Goal: Find specific page/section: Find specific page/section

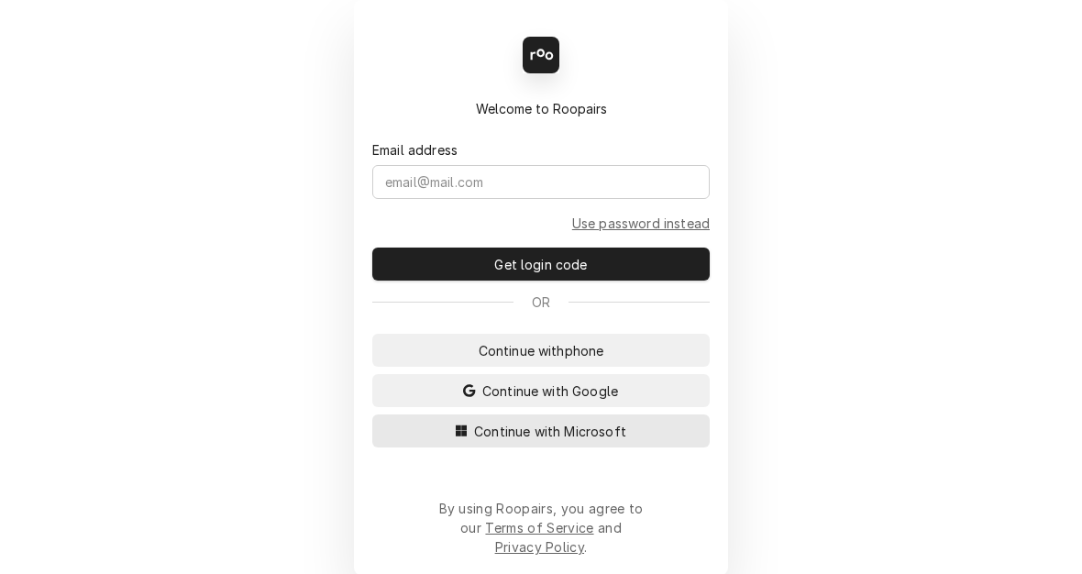
click at [550, 441] on span "Continue with Microsoft" at bounding box center [550, 431] width 160 height 19
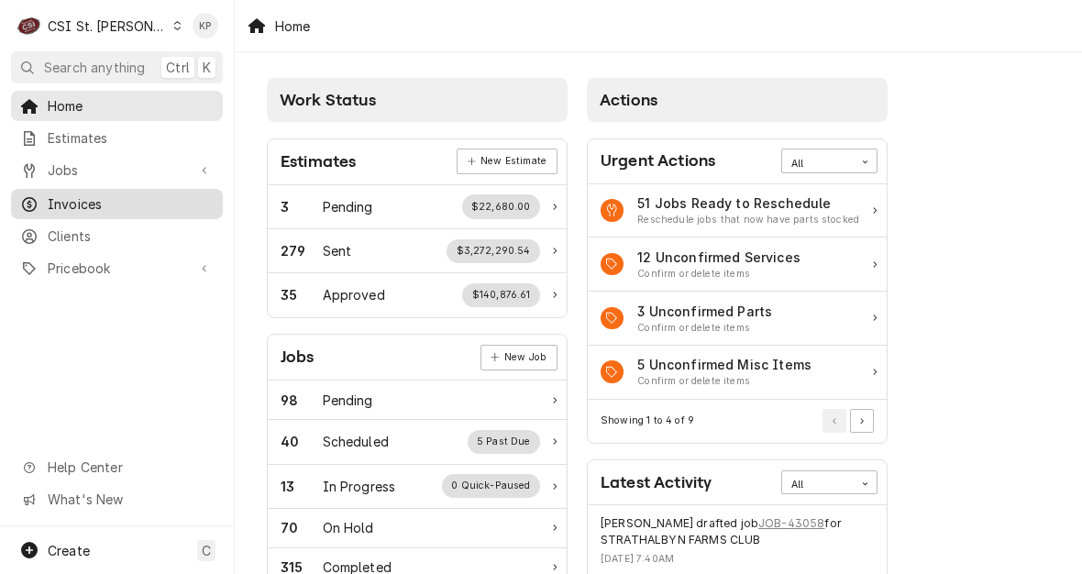
click at [86, 195] on span "Invoices" at bounding box center [131, 203] width 166 height 19
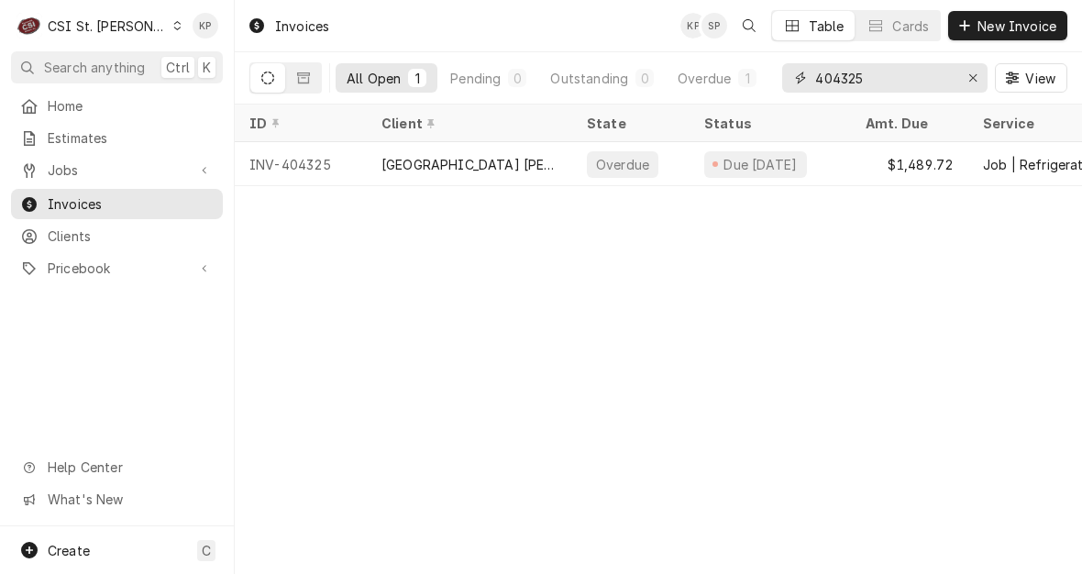
click at [977, 83] on div "Erase input" at bounding box center [973, 78] width 18 height 18
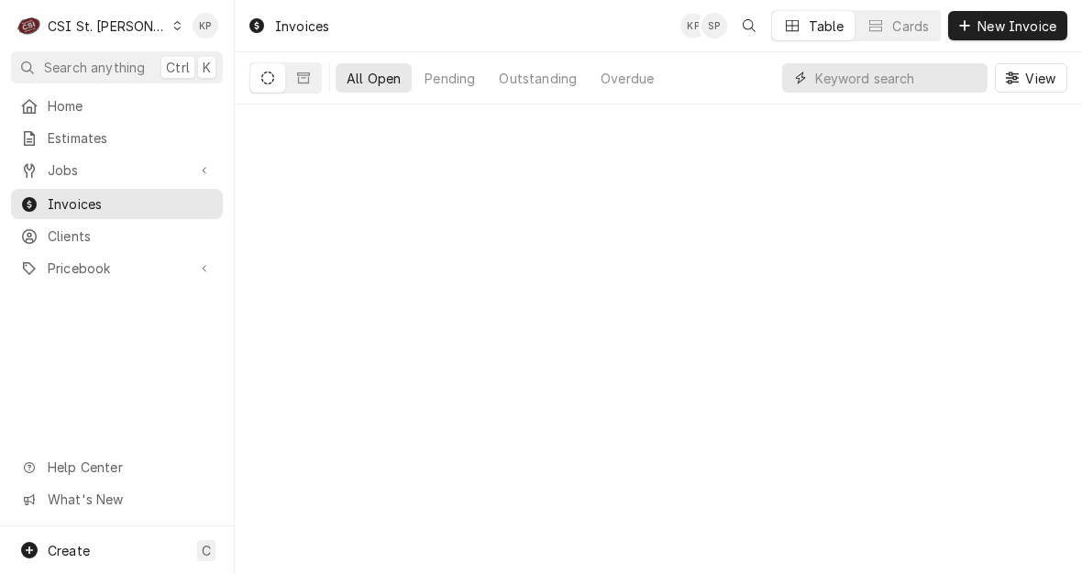
click at [850, 81] on input "Dynamic Content Wrapper" at bounding box center [896, 77] width 163 height 29
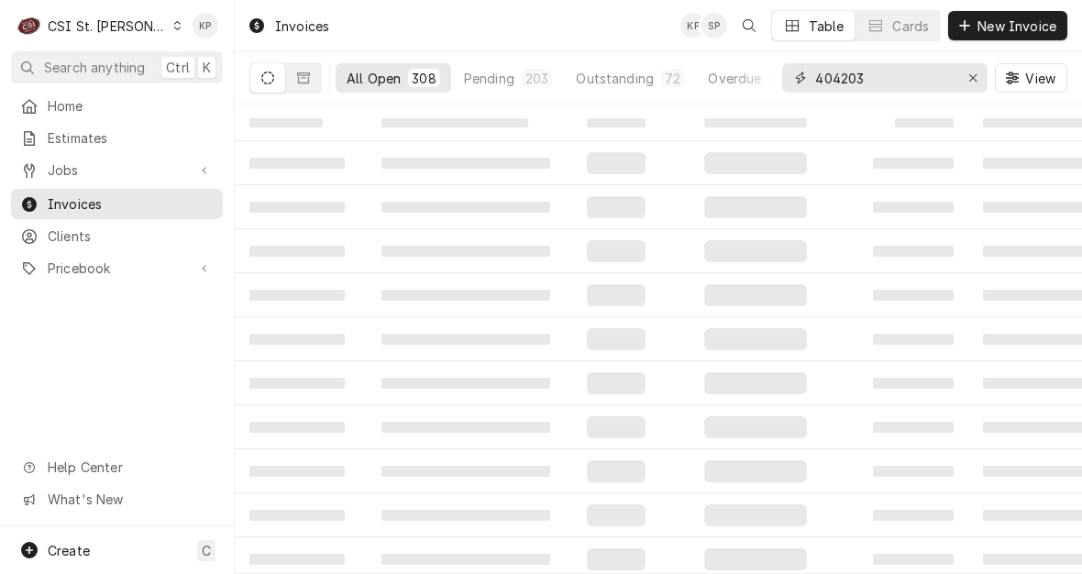
type input "404203"
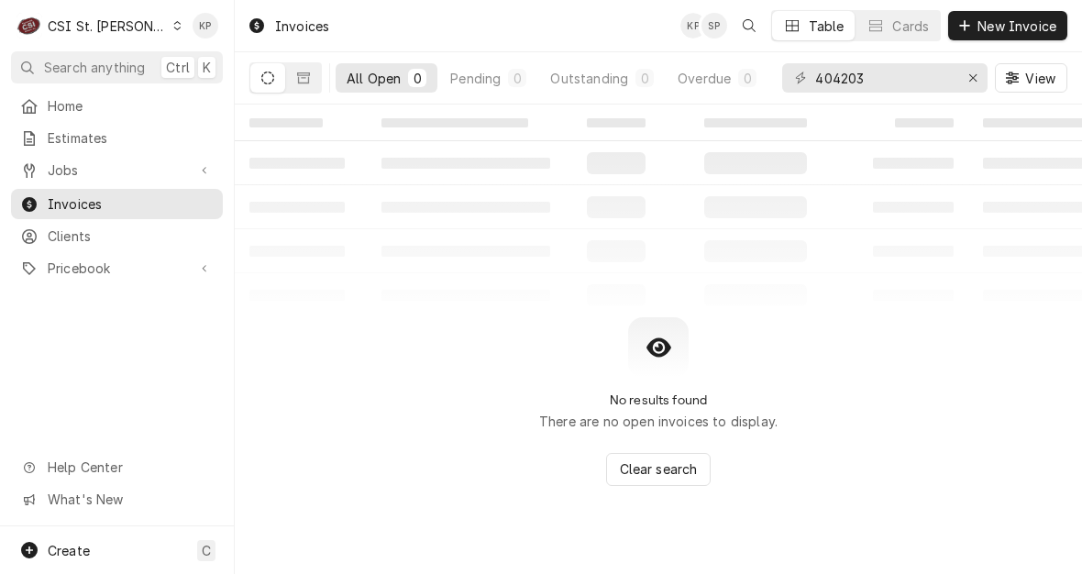
click at [264, 77] on icon "Dynamic Content Wrapper" at bounding box center [267, 78] width 13 height 13
click at [273, 72] on icon "Dynamic Content Wrapper" at bounding box center [267, 78] width 13 height 13
click at [309, 73] on icon "Dynamic Content Wrapper" at bounding box center [303, 77] width 13 height 11
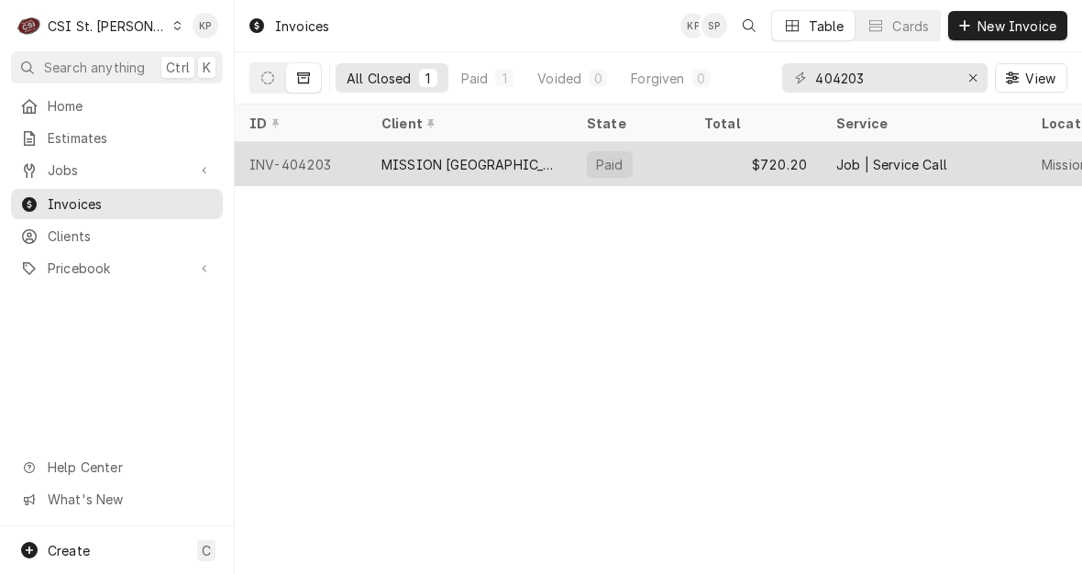
click at [320, 162] on div "INV-404203" at bounding box center [301, 164] width 132 height 44
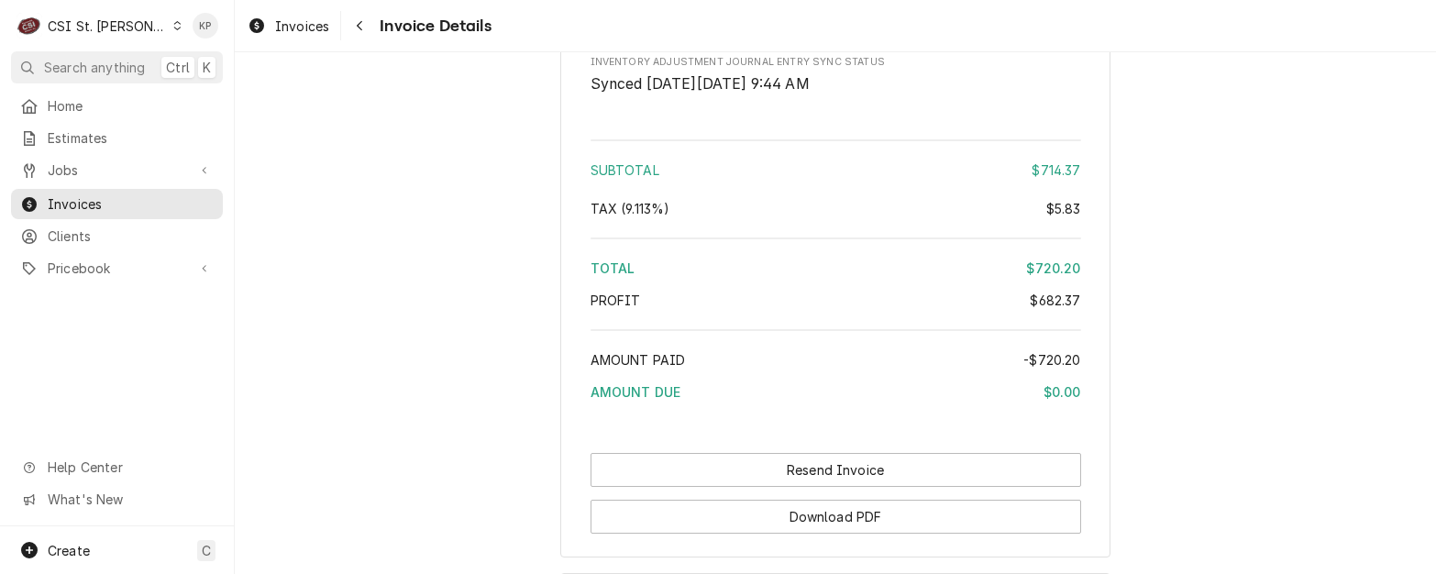
scroll to position [3865, 0]
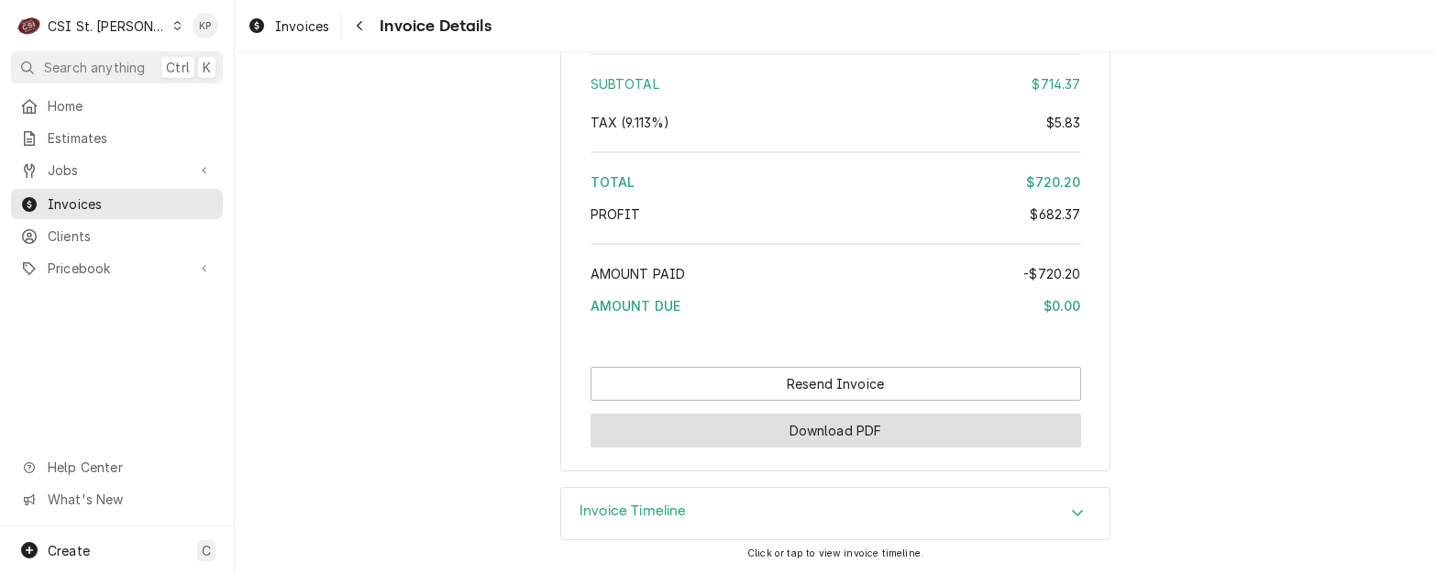
click at [869, 427] on button "Download PDF" at bounding box center [835, 431] width 491 height 34
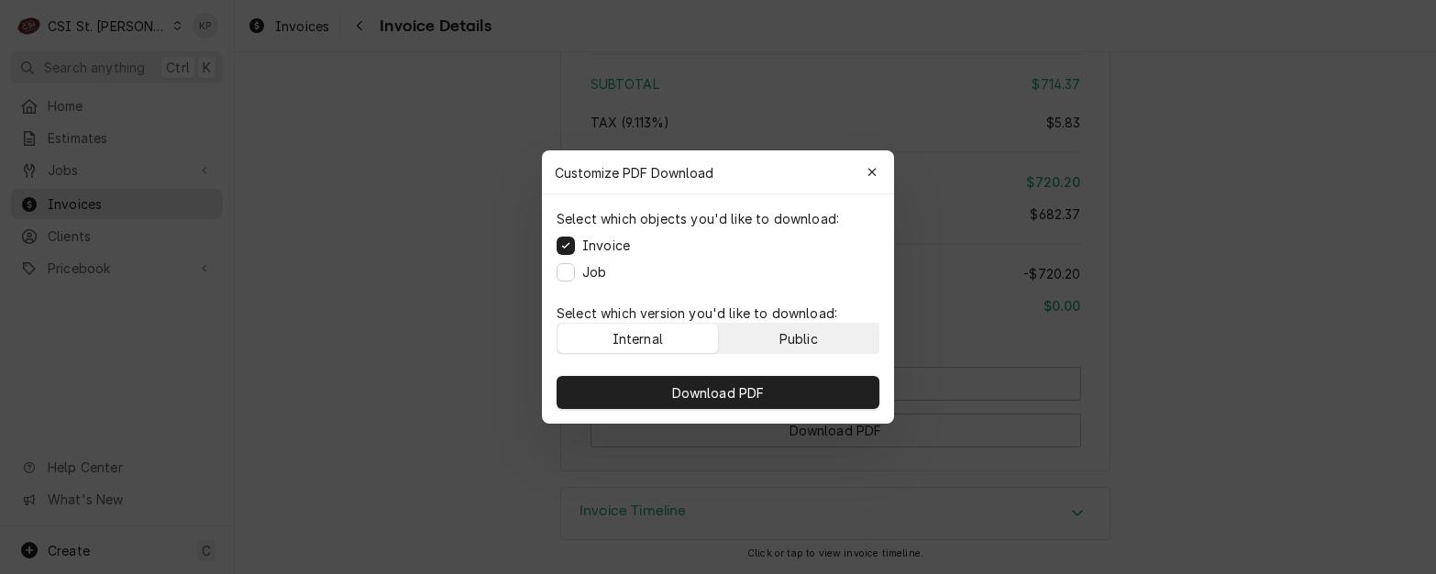
click at [815, 341] on div "Public" at bounding box center [798, 338] width 39 height 19
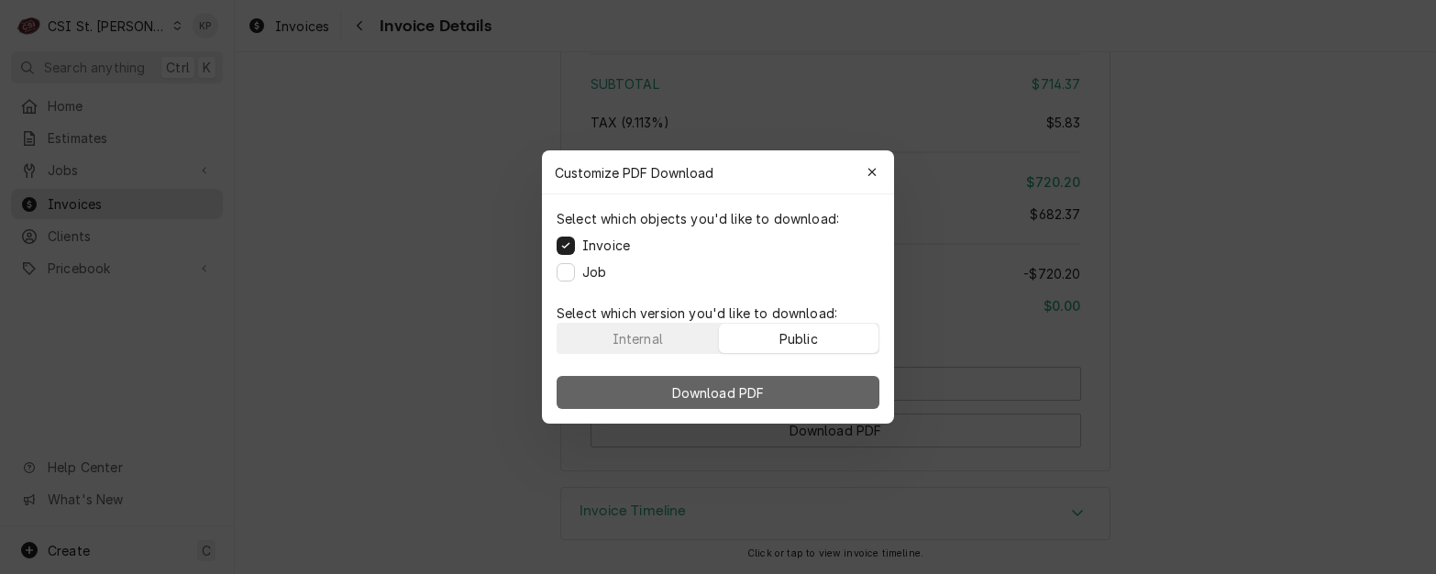
click at [811, 392] on button "Download PDF" at bounding box center [718, 392] width 323 height 33
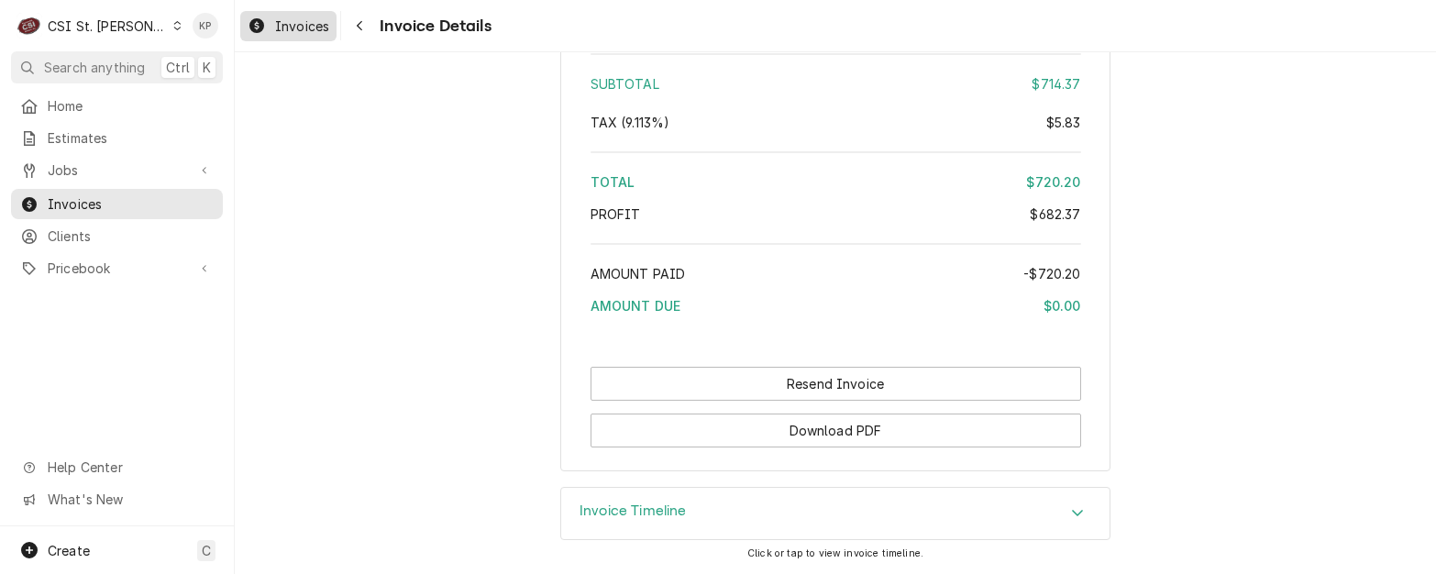
click at [280, 20] on span "Invoices" at bounding box center [302, 26] width 54 height 19
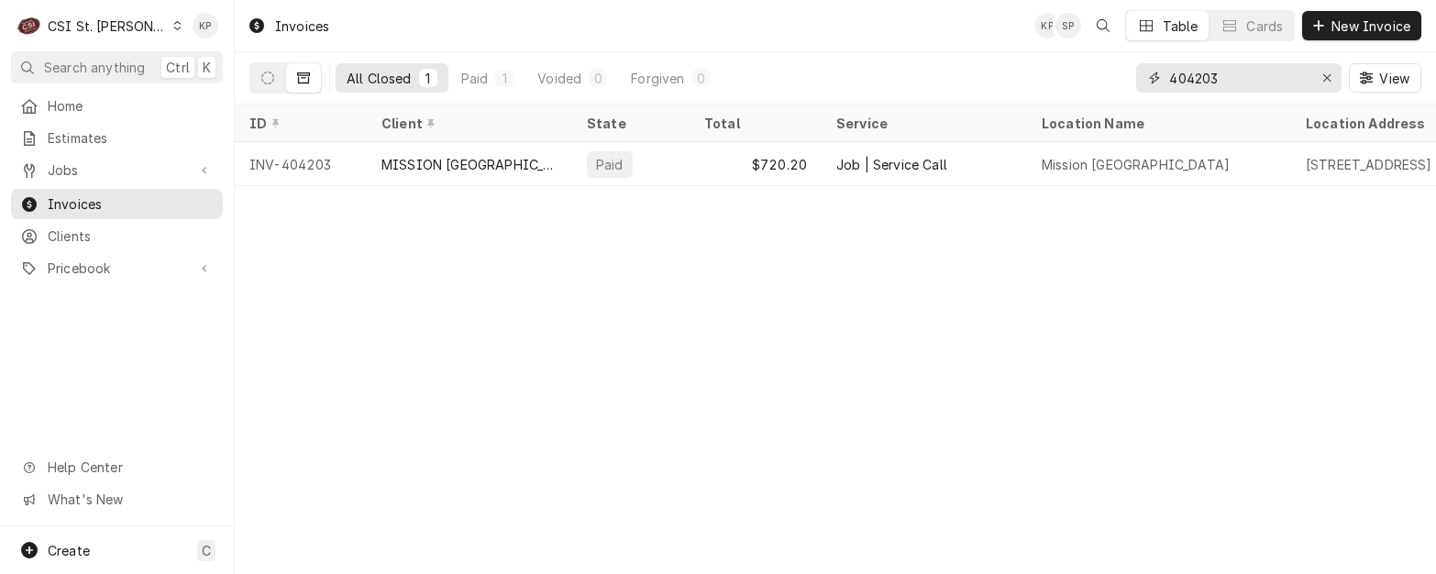
drag, startPoint x: 1325, startPoint y: 74, endPoint x: 1308, endPoint y: 74, distance: 17.4
click at [1325, 74] on icon "Erase input" at bounding box center [1327, 78] width 10 height 13
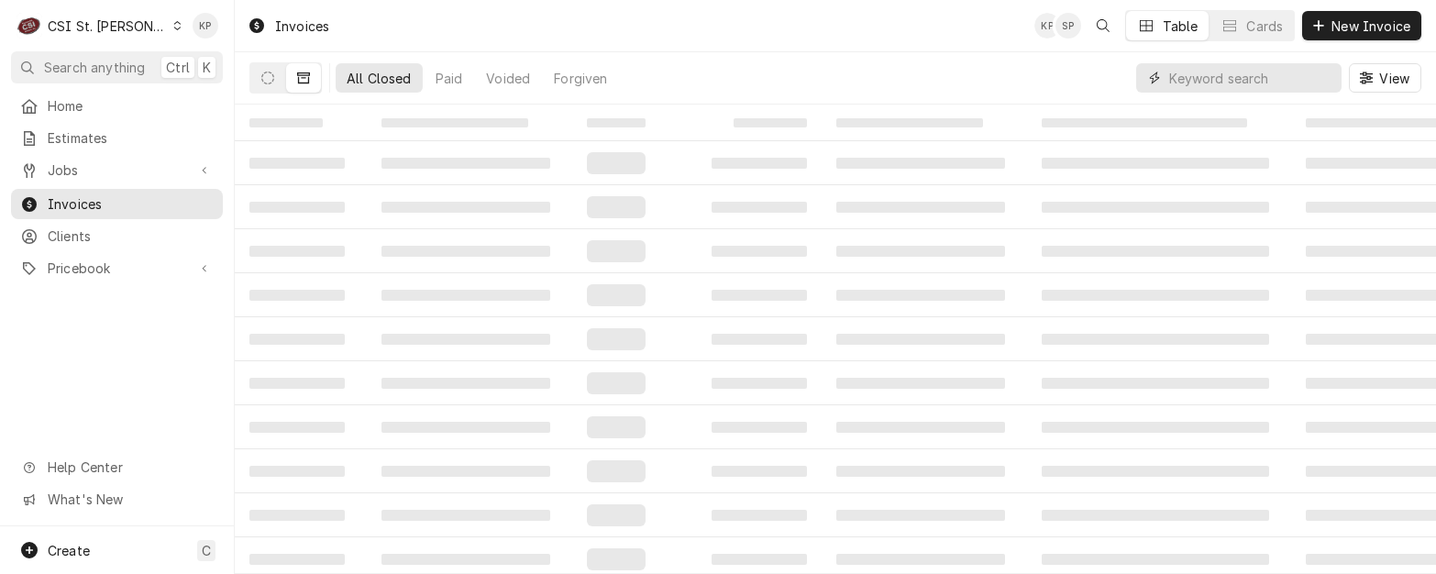
click at [1257, 74] on input "Dynamic Content Wrapper" at bounding box center [1250, 77] width 163 height 29
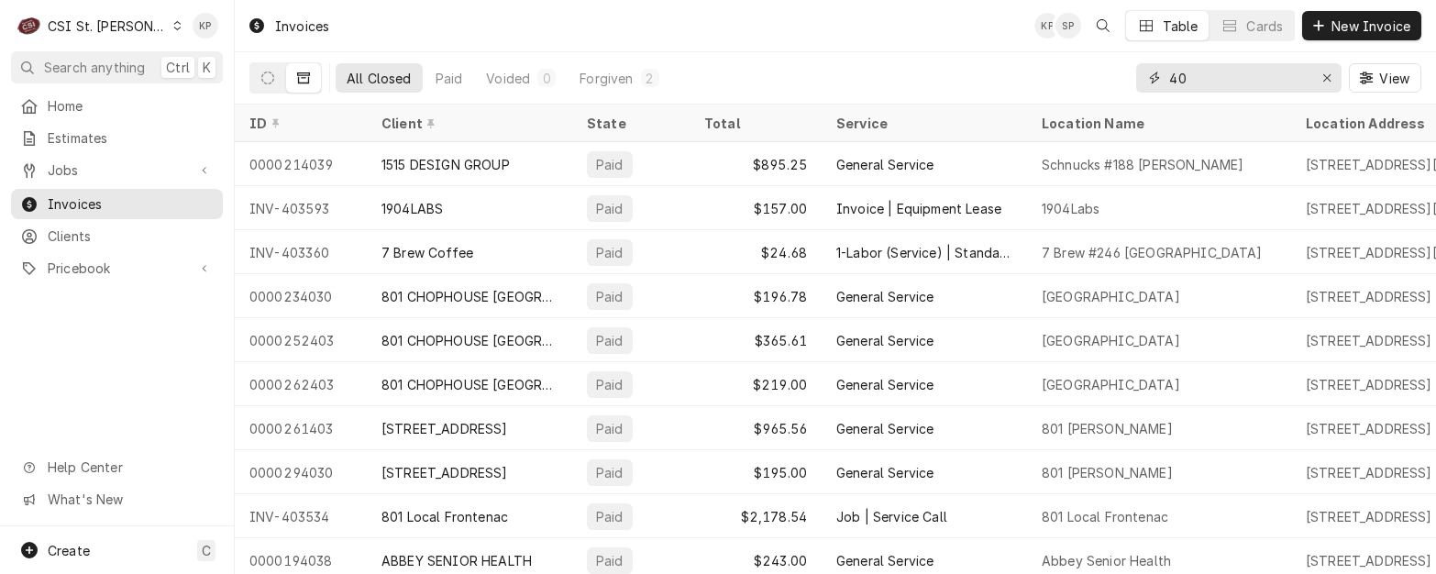
type input "4"
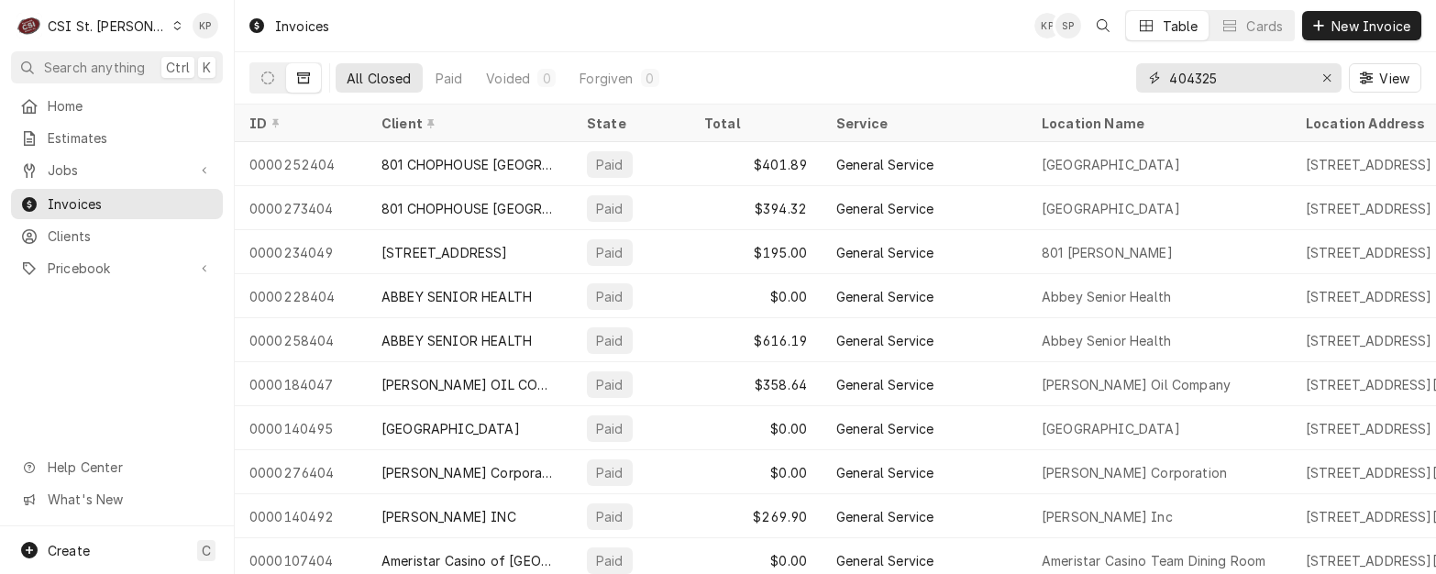
type input "404325"
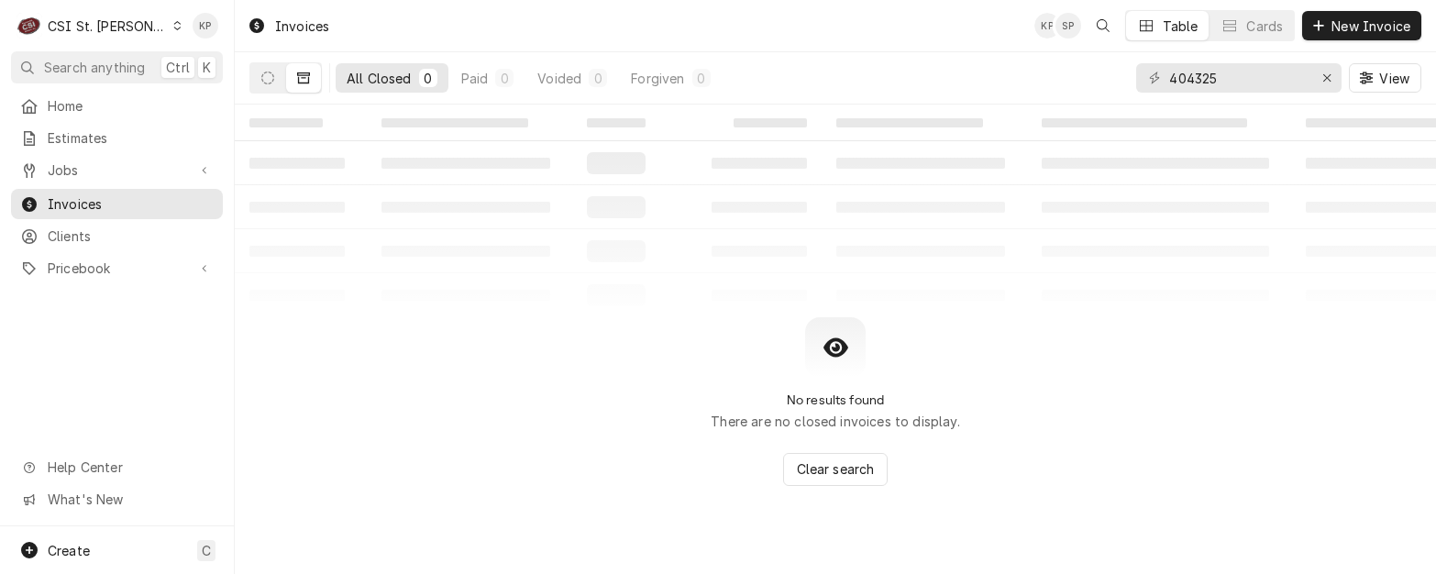
click at [423, 72] on div "0" at bounding box center [428, 78] width 11 height 19
click at [304, 79] on icon "Dynamic Content Wrapper" at bounding box center [303, 78] width 13 height 13
click at [264, 83] on icon "Dynamic Content Wrapper" at bounding box center [267, 78] width 13 height 13
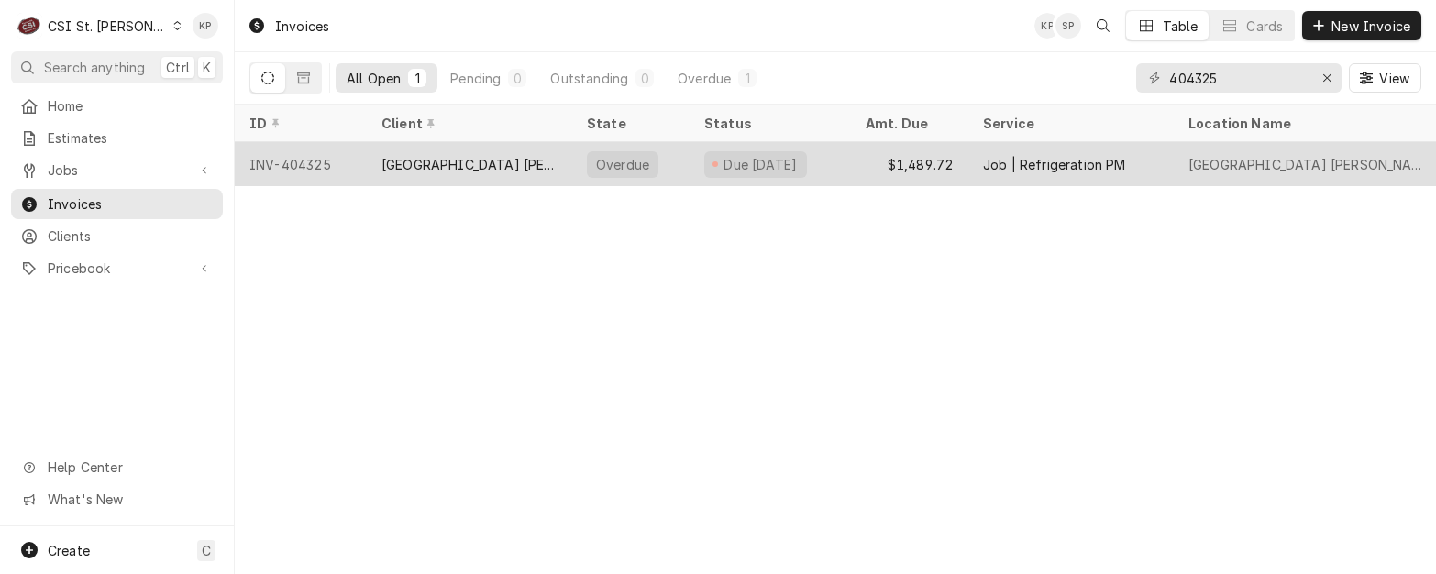
click at [425, 159] on div "[GEOGRAPHIC_DATA] [PERSON_NAME]" at bounding box center [469, 164] width 176 height 19
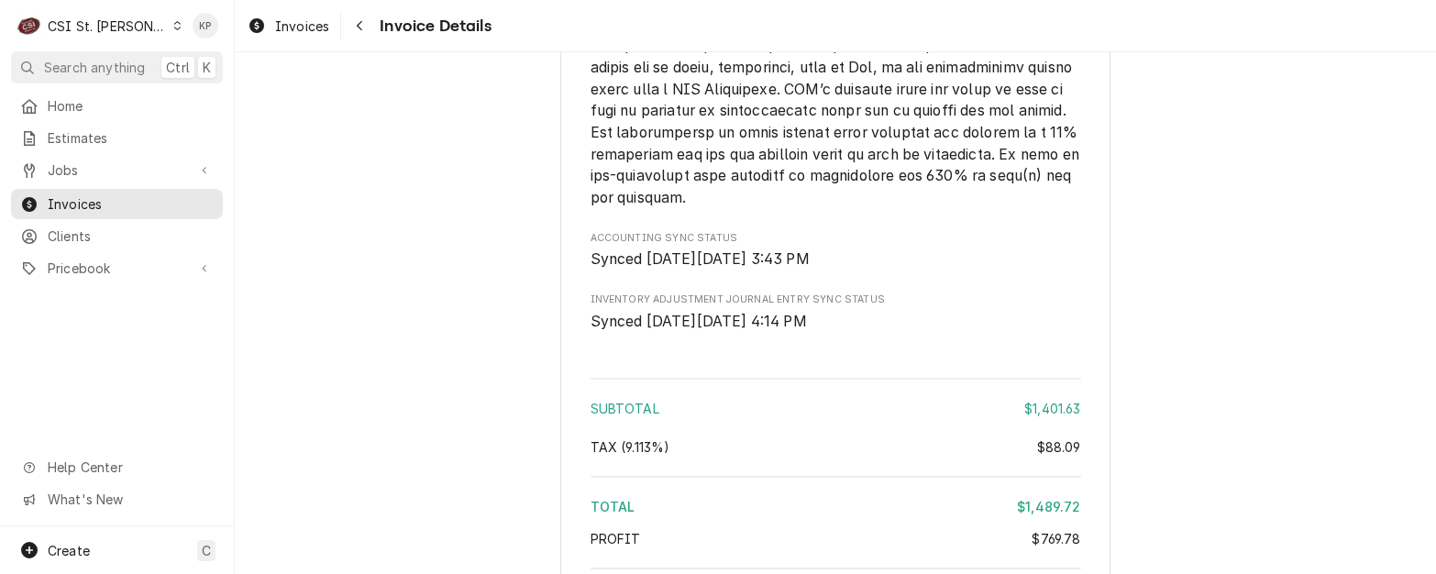
scroll to position [3301, 0]
click at [82, 229] on span "Clients" at bounding box center [131, 235] width 166 height 19
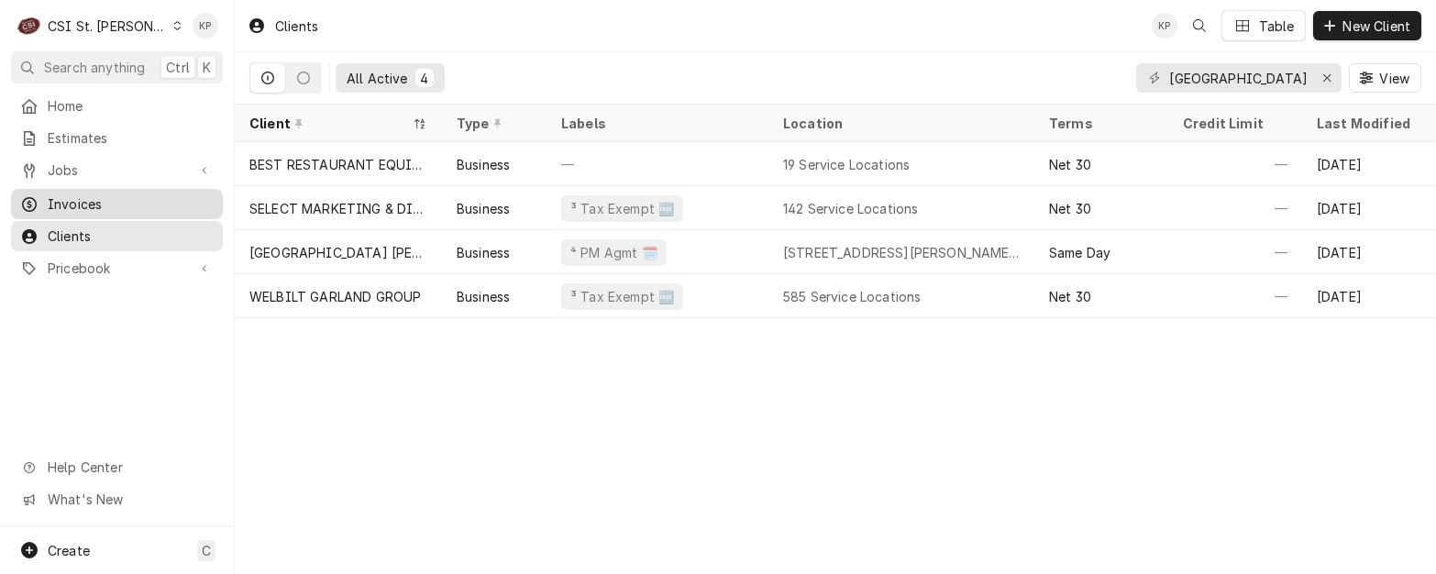
click at [76, 199] on span "Invoices" at bounding box center [131, 203] width 166 height 19
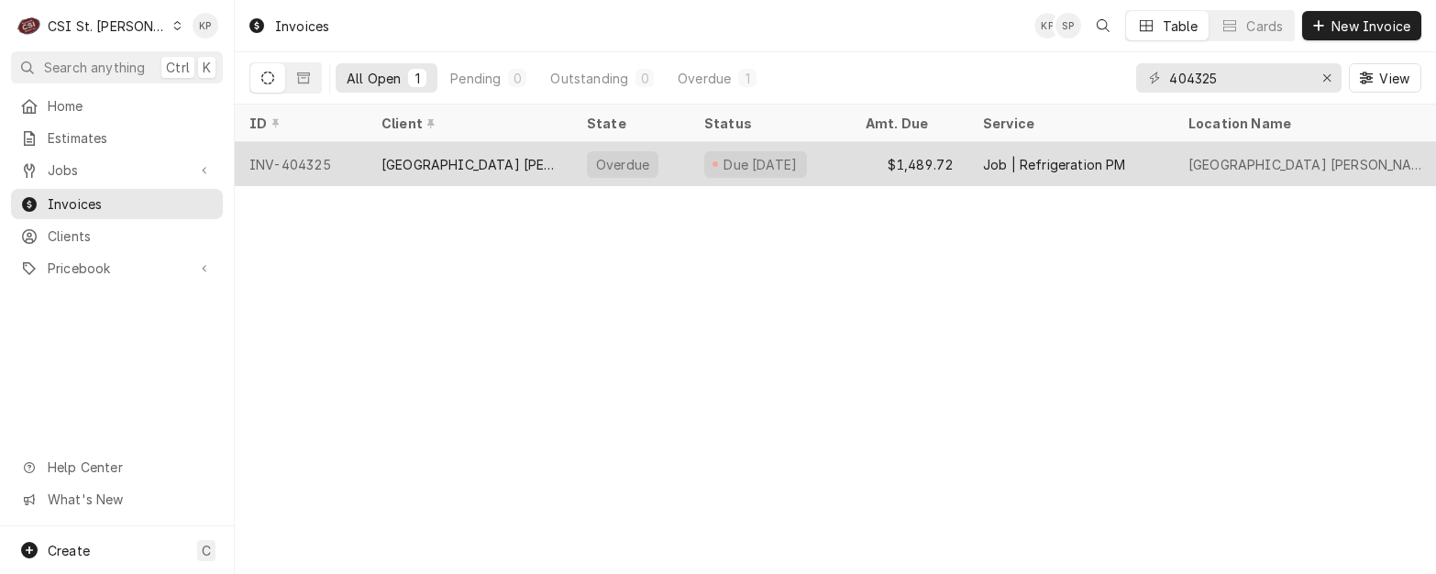
click at [332, 158] on div "INV-404325" at bounding box center [301, 164] width 132 height 44
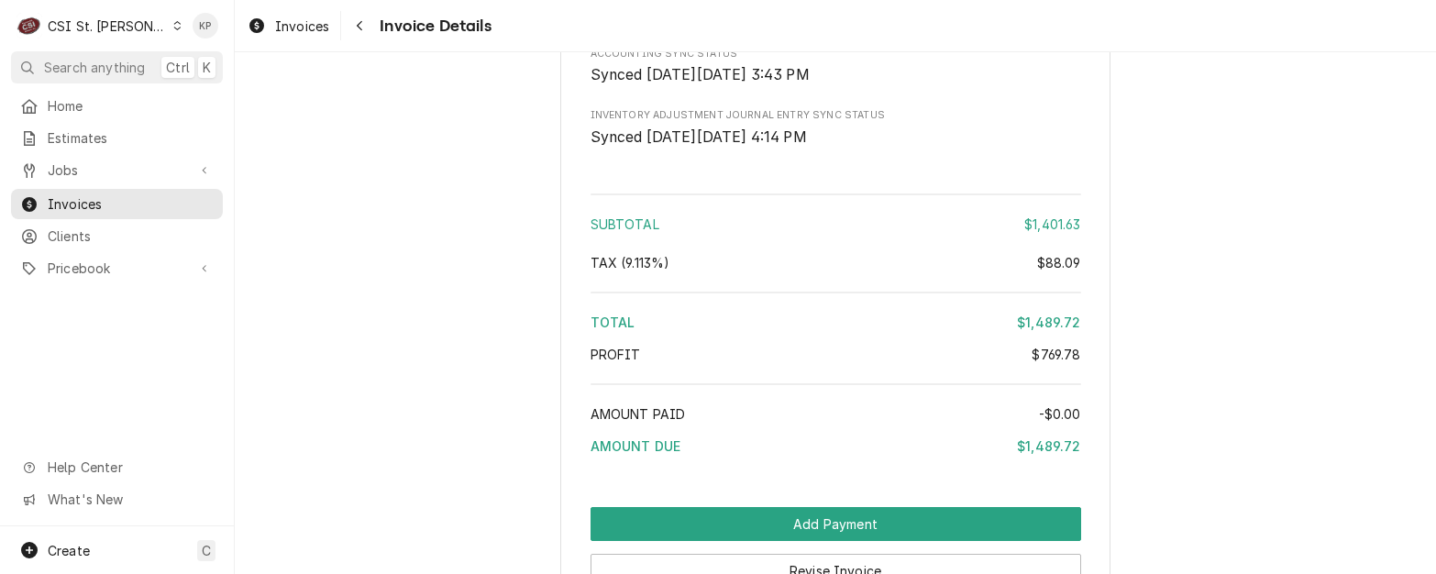
scroll to position [3744, 0]
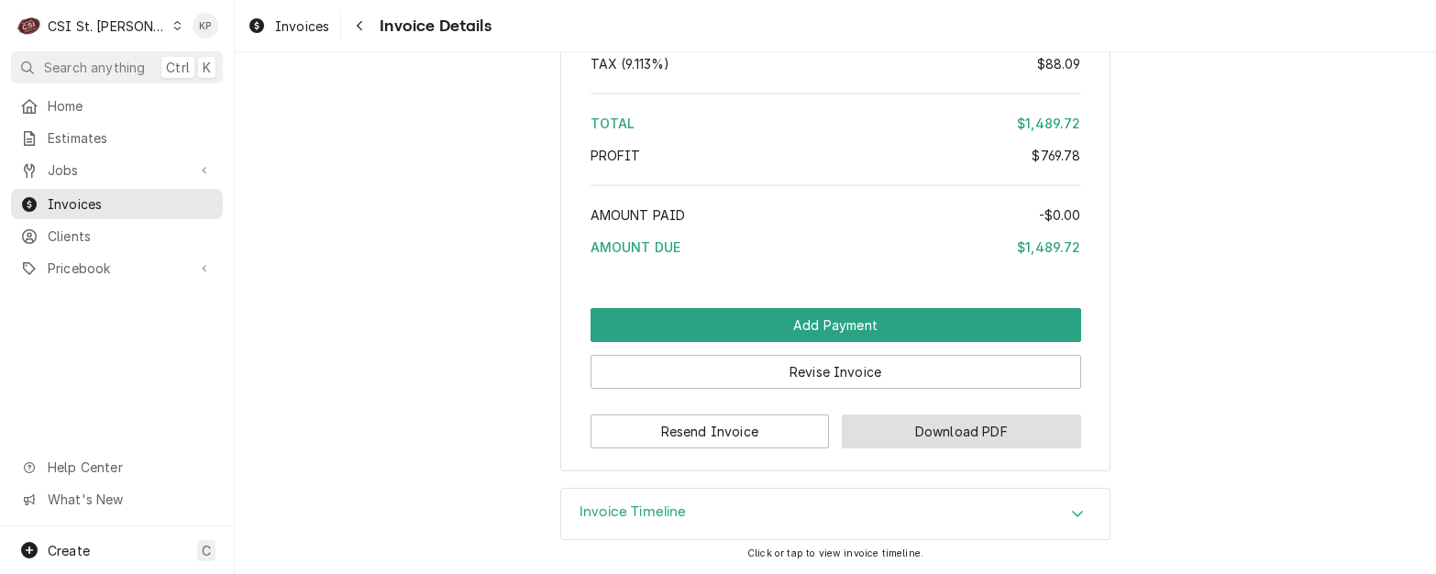
click at [849, 431] on button "Download PDF" at bounding box center [961, 431] width 239 height 34
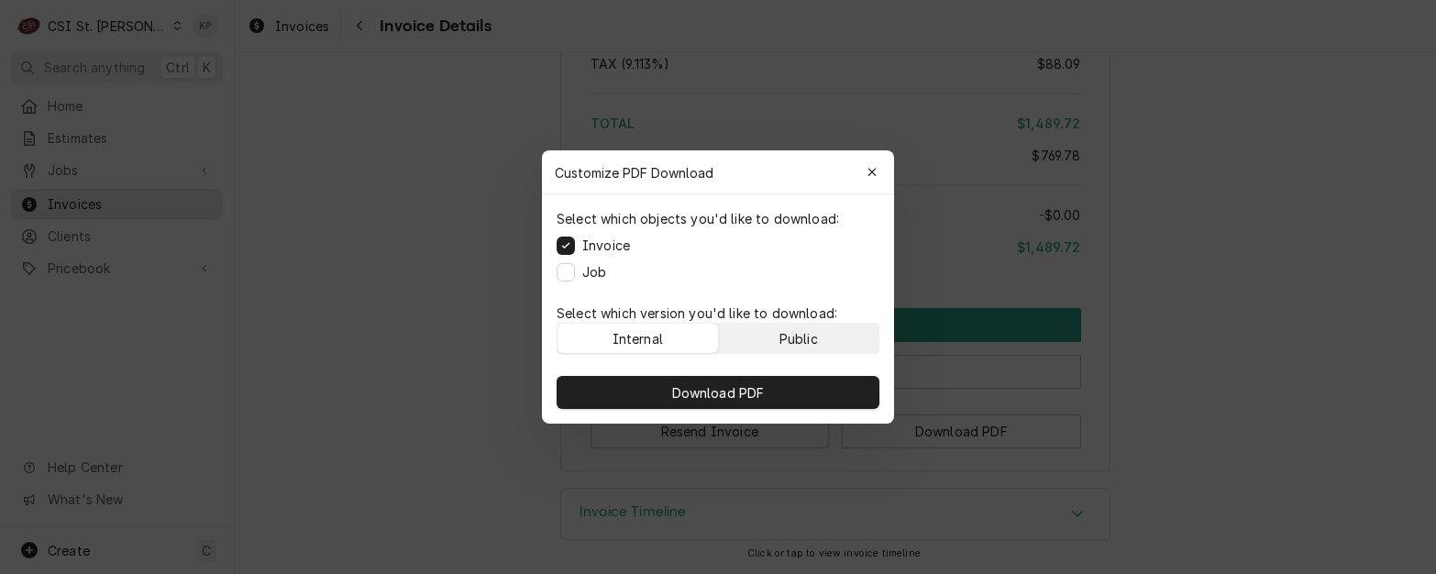
click at [785, 342] on div "Public" at bounding box center [798, 338] width 39 height 19
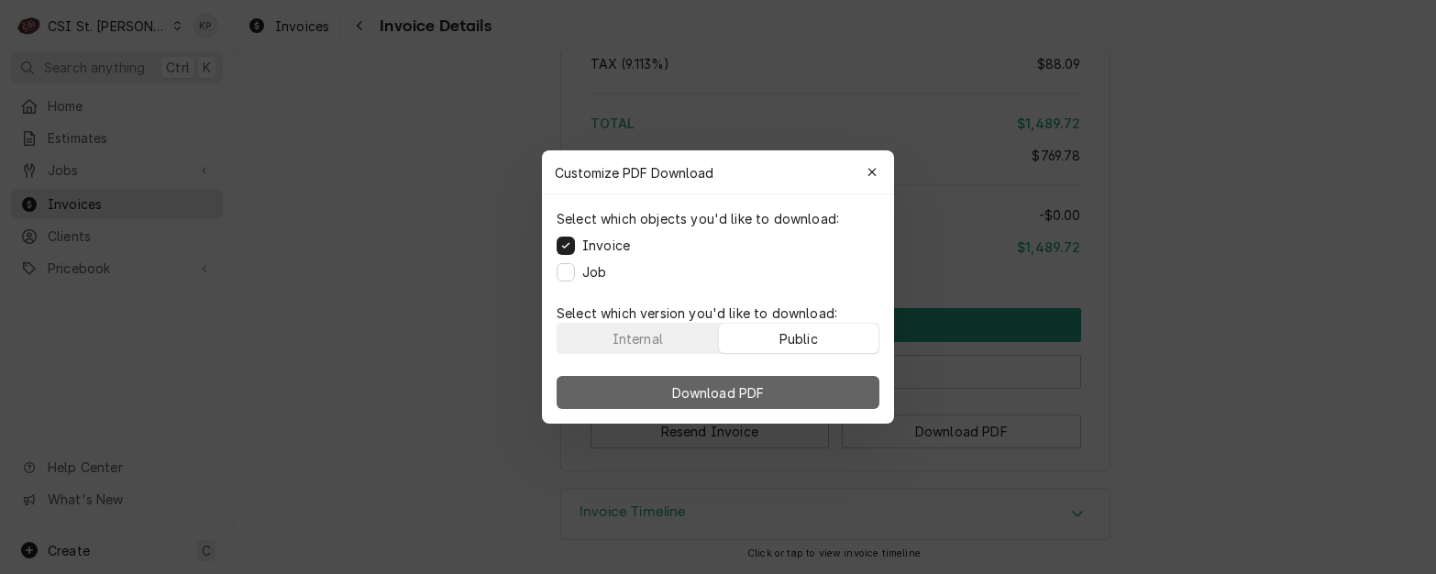
click at [767, 395] on span "Download PDF" at bounding box center [718, 392] width 100 height 19
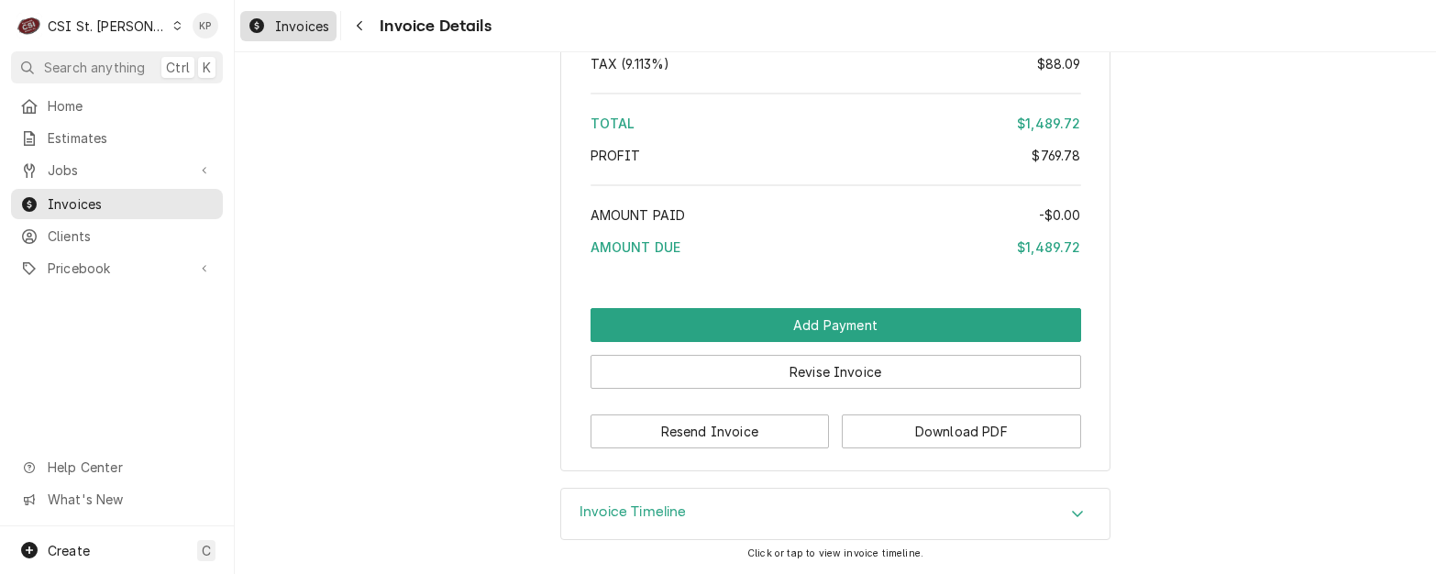
click at [300, 19] on span "Invoices" at bounding box center [302, 26] width 54 height 19
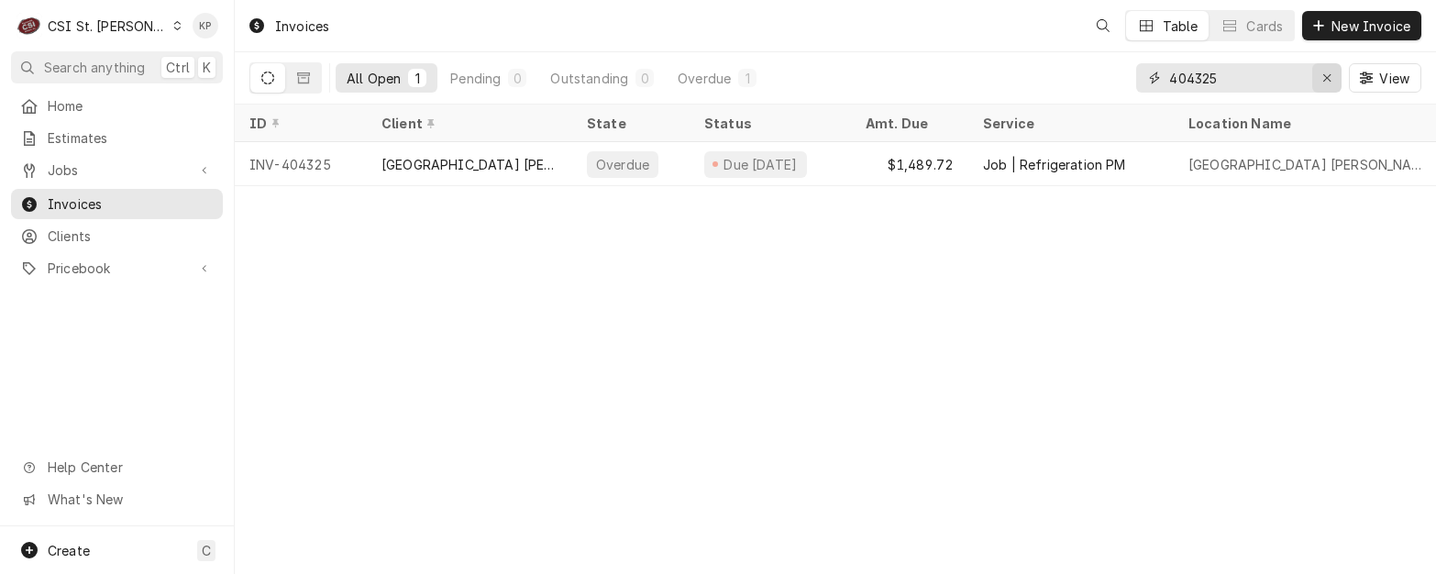
click at [1328, 75] on icon "Erase input" at bounding box center [1327, 78] width 10 height 13
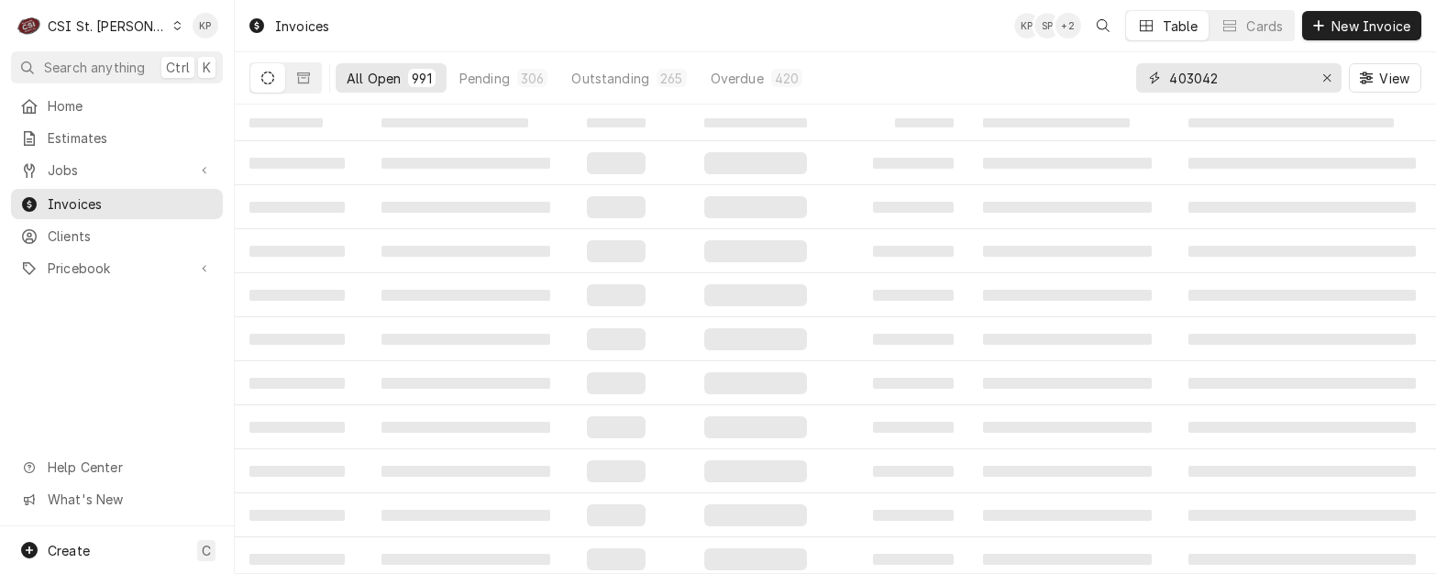
type input "403042"
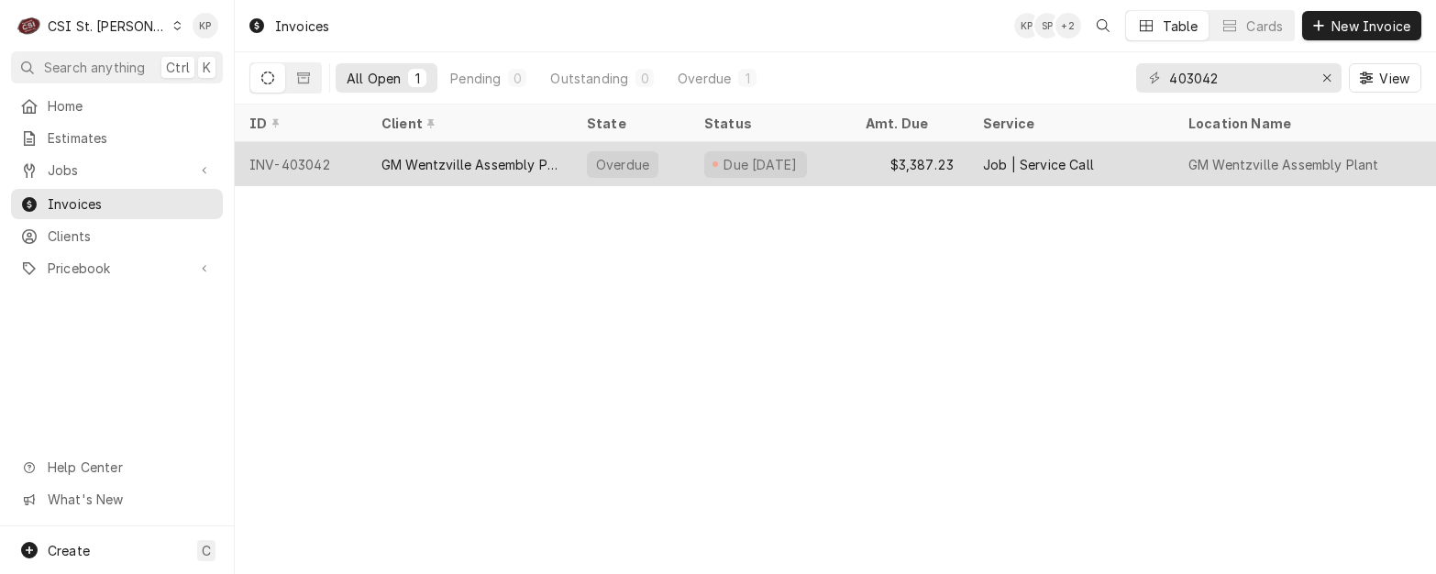
click at [447, 159] on div "GM Wentzville Assembly Plant" at bounding box center [469, 164] width 176 height 19
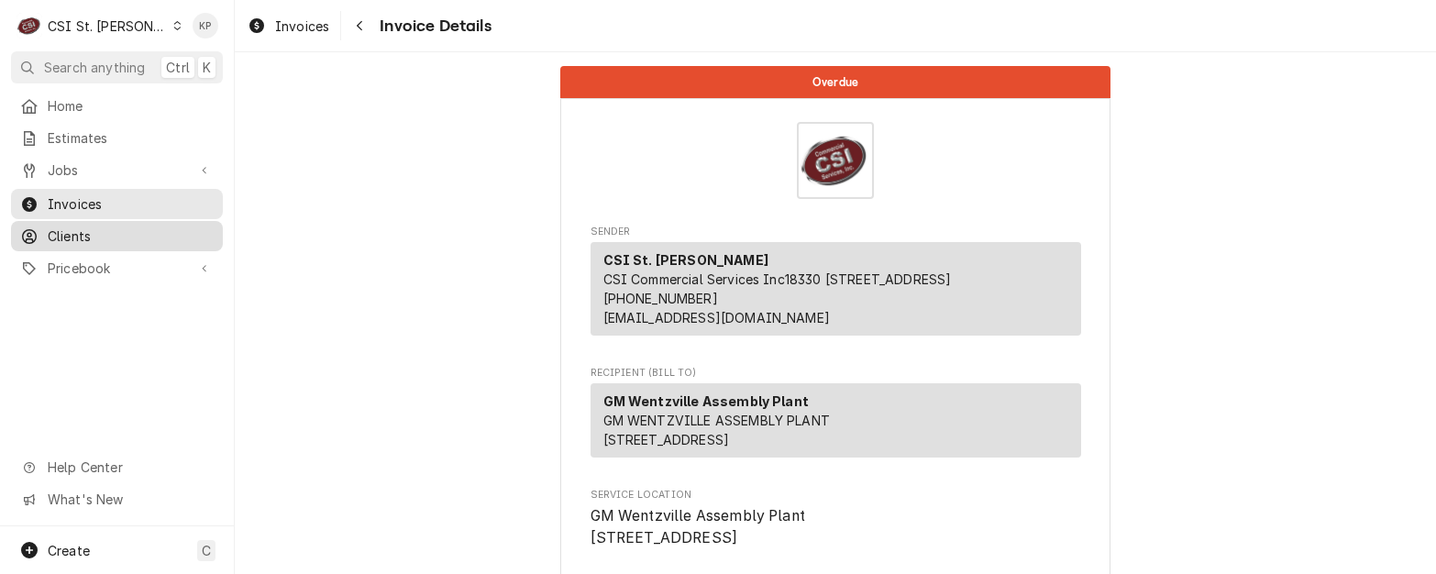
click at [77, 241] on link "Clients" at bounding box center [117, 236] width 212 height 30
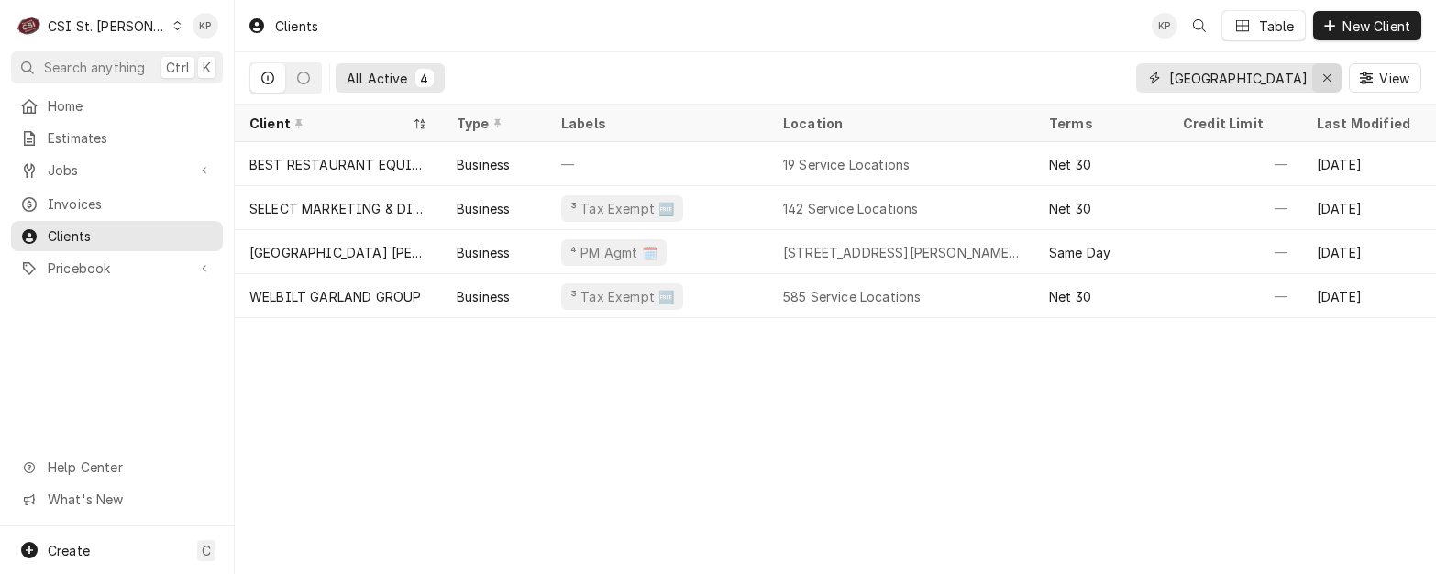
click at [1328, 72] on icon "Erase input" at bounding box center [1327, 78] width 10 height 13
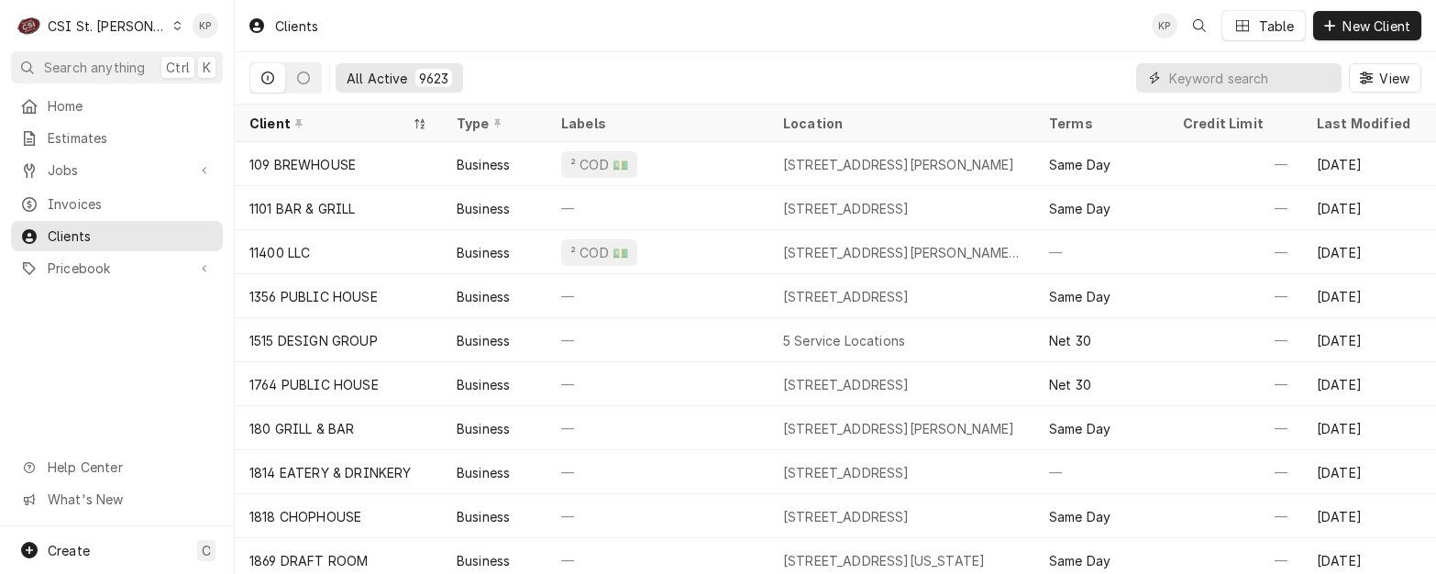
click at [1193, 76] on input "Dynamic Content Wrapper" at bounding box center [1250, 77] width 163 height 29
paste input "[GEOGRAPHIC_DATA] #7"
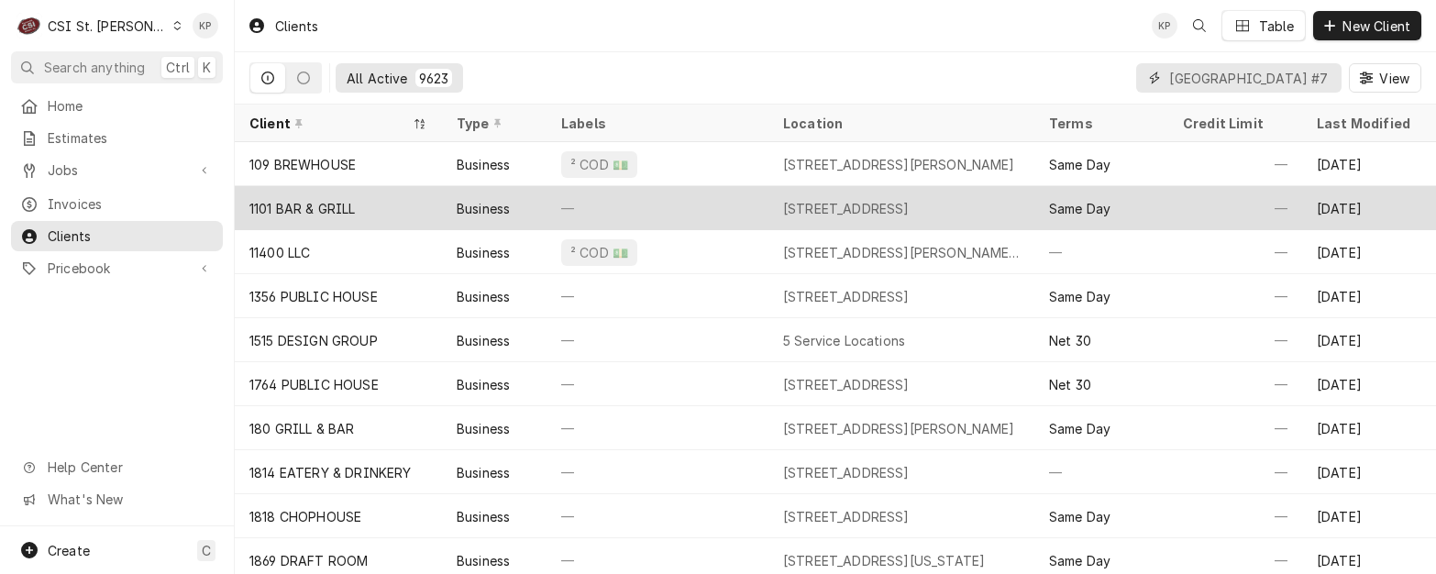
scroll to position [0, 58]
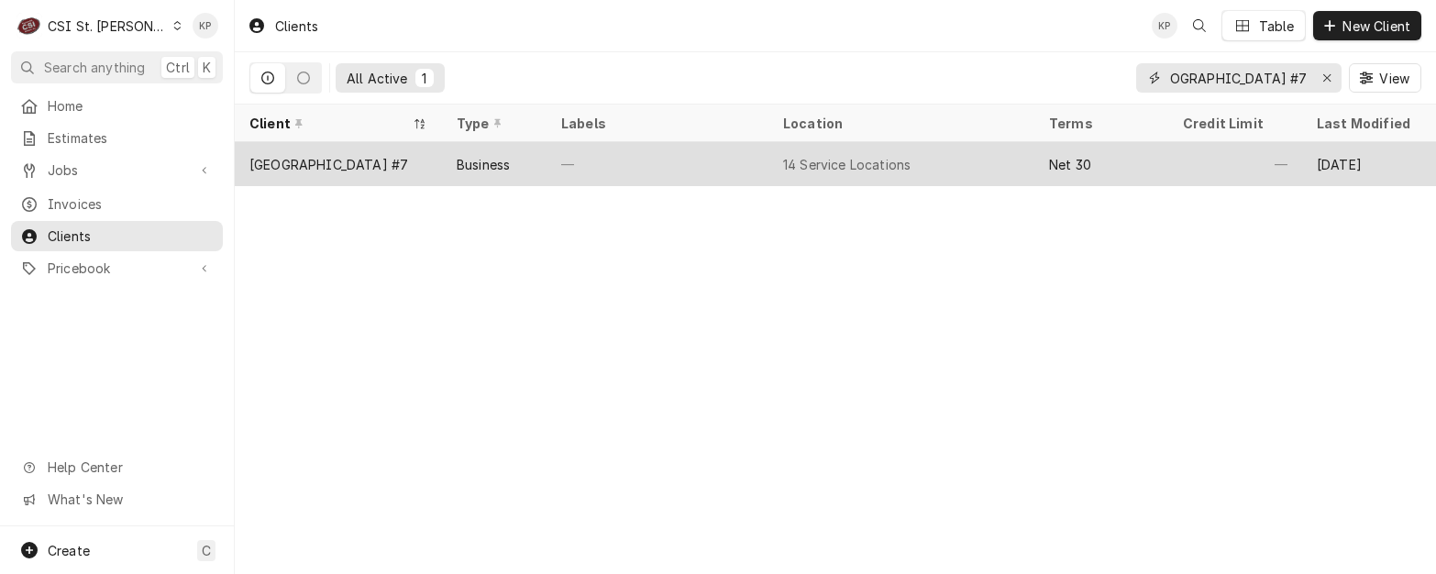
type input "[GEOGRAPHIC_DATA] #7"
click at [361, 164] on div "Edwardsville School District #7" at bounding box center [328, 164] width 159 height 19
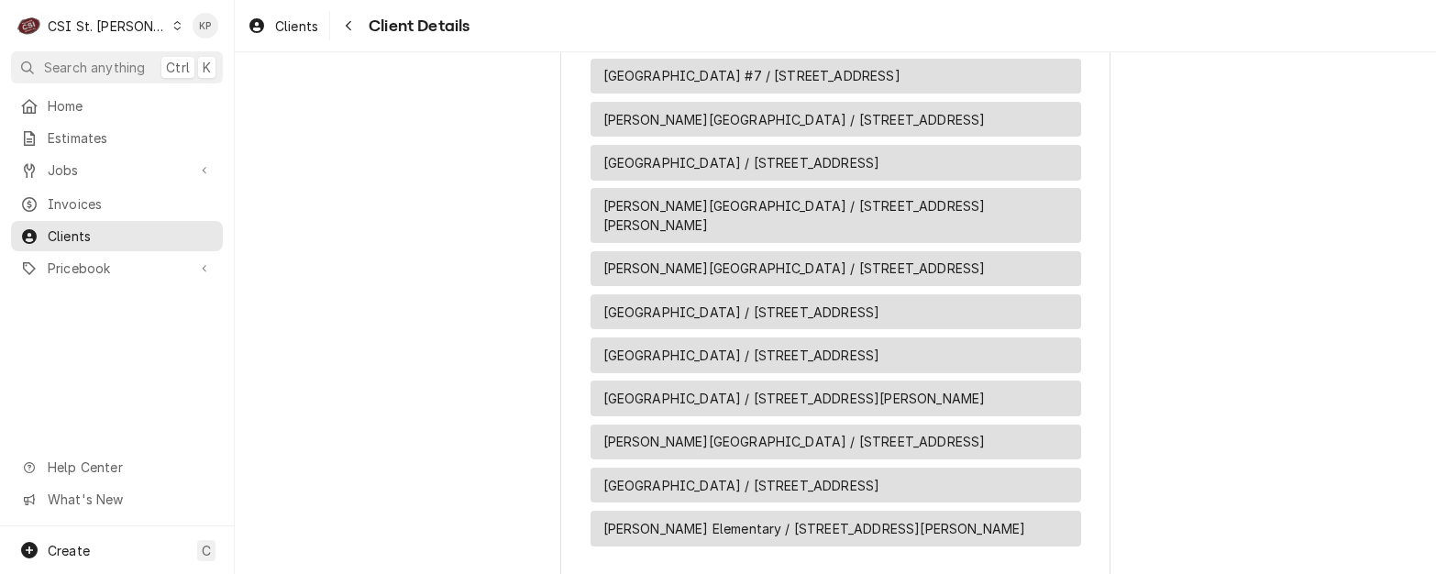
scroll to position [1375, 0]
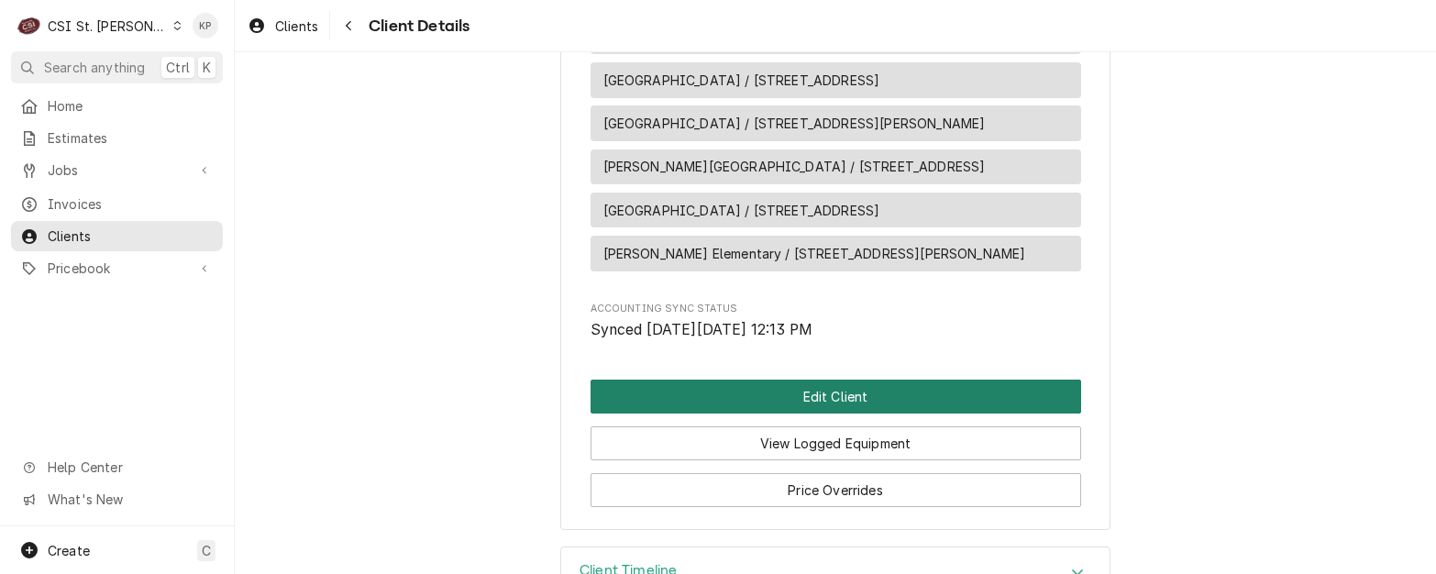
click at [859, 406] on button "Edit Client" at bounding box center [835, 397] width 491 height 34
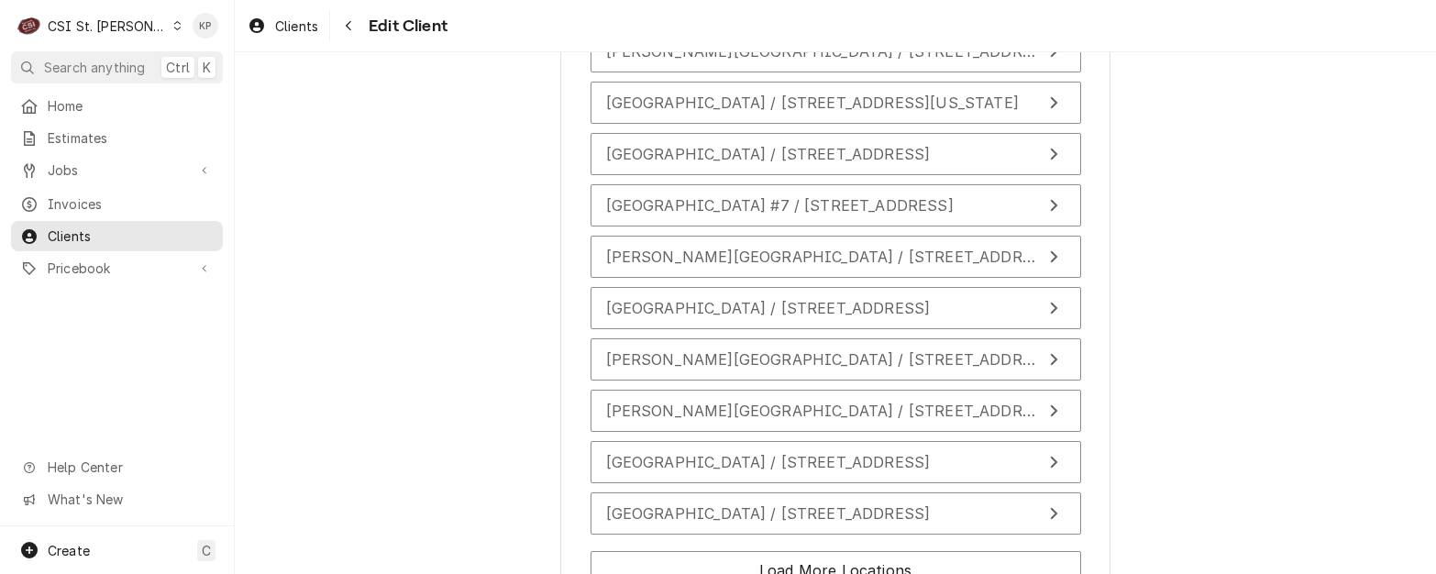
scroll to position [2201, 0]
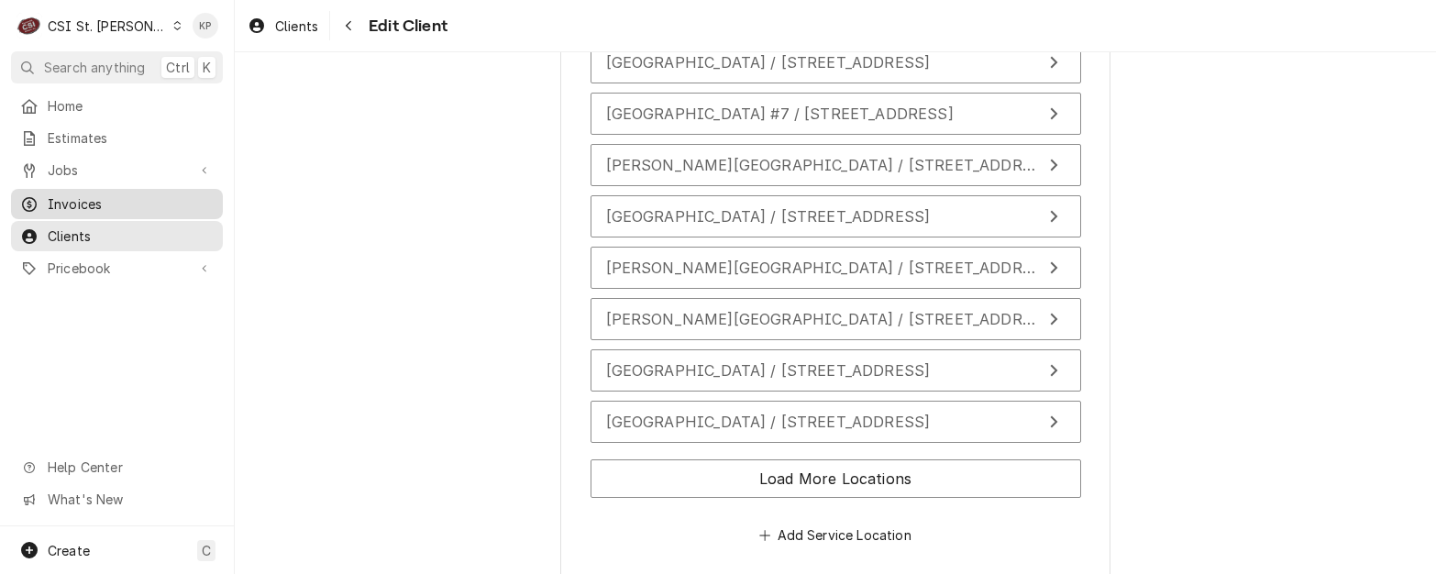
click at [91, 203] on span "Invoices" at bounding box center [131, 203] width 166 height 19
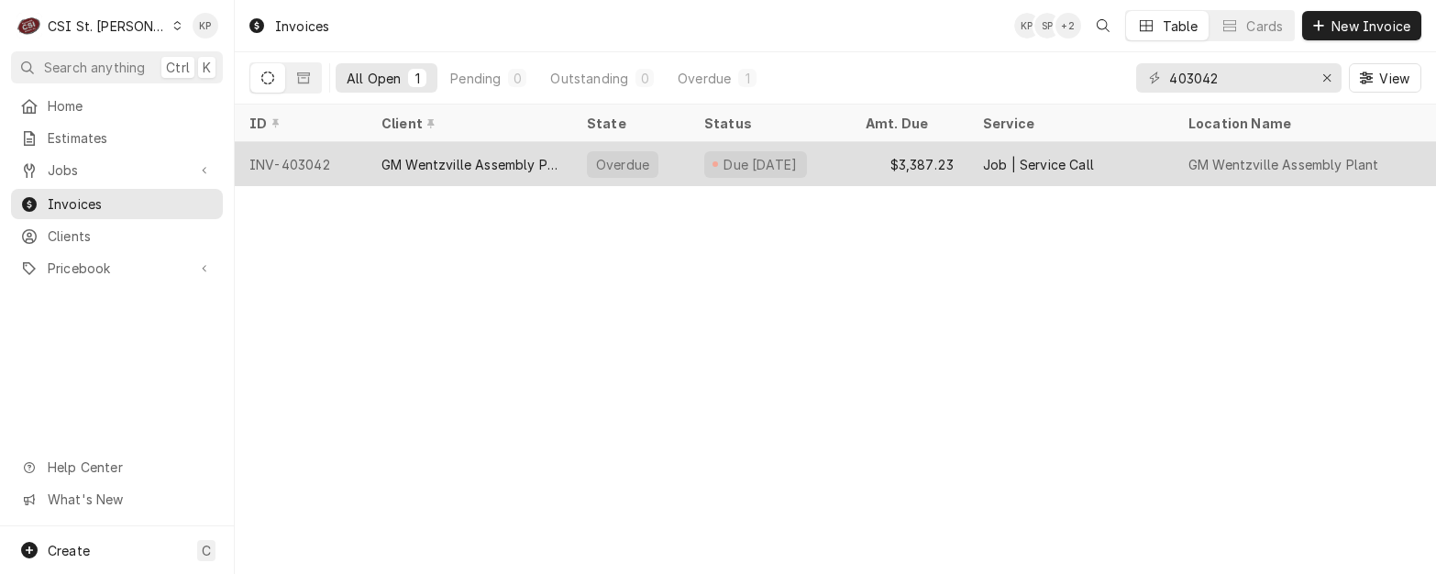
click at [388, 160] on div "GM Wentzville Assembly Plant" at bounding box center [469, 164] width 176 height 19
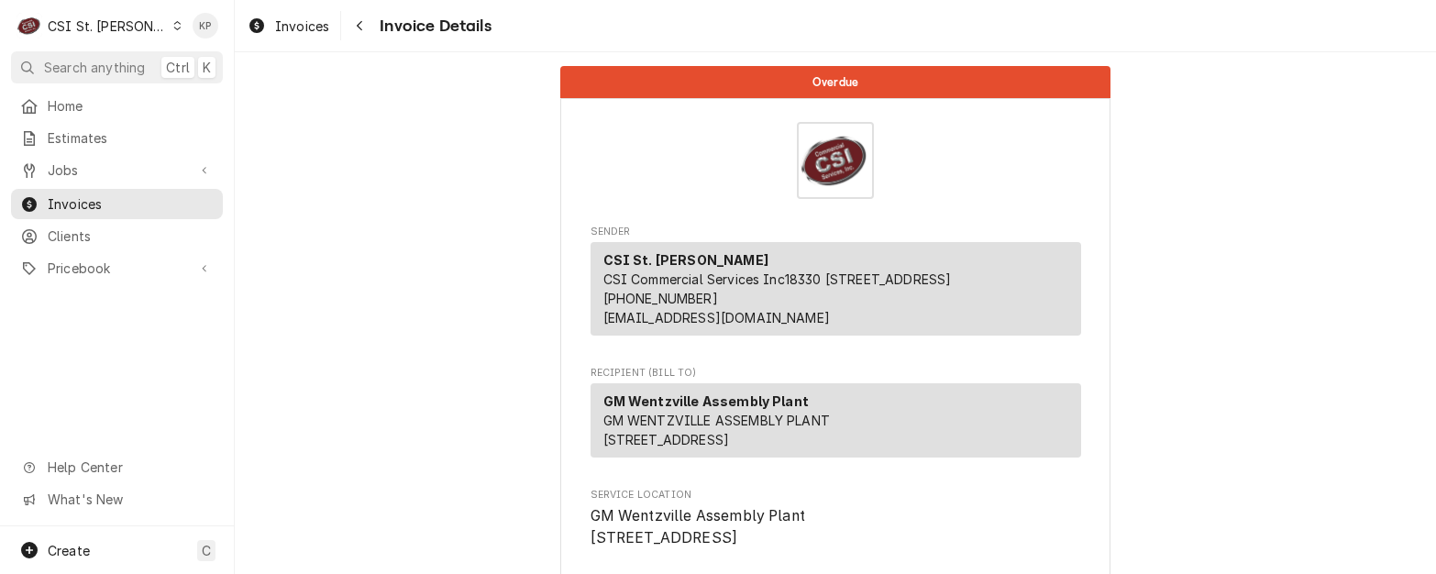
click at [313, 25] on span "Invoices" at bounding box center [302, 26] width 54 height 19
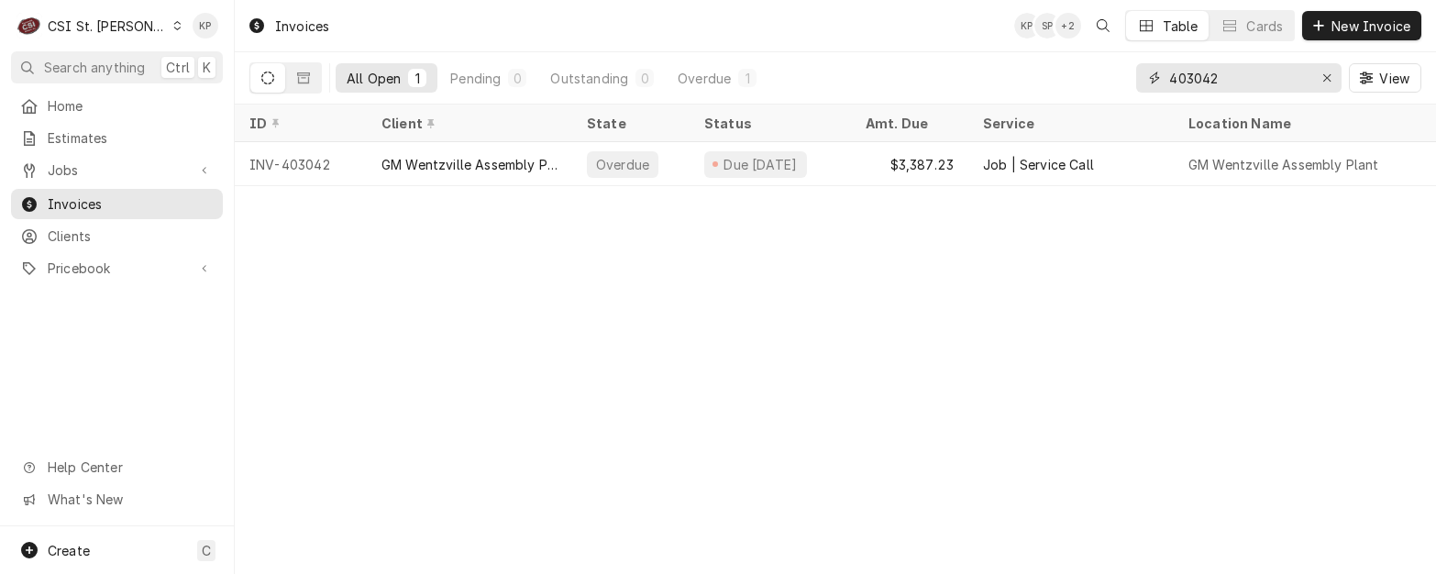
click at [1335, 75] on div "Erase input" at bounding box center [1327, 78] width 18 height 18
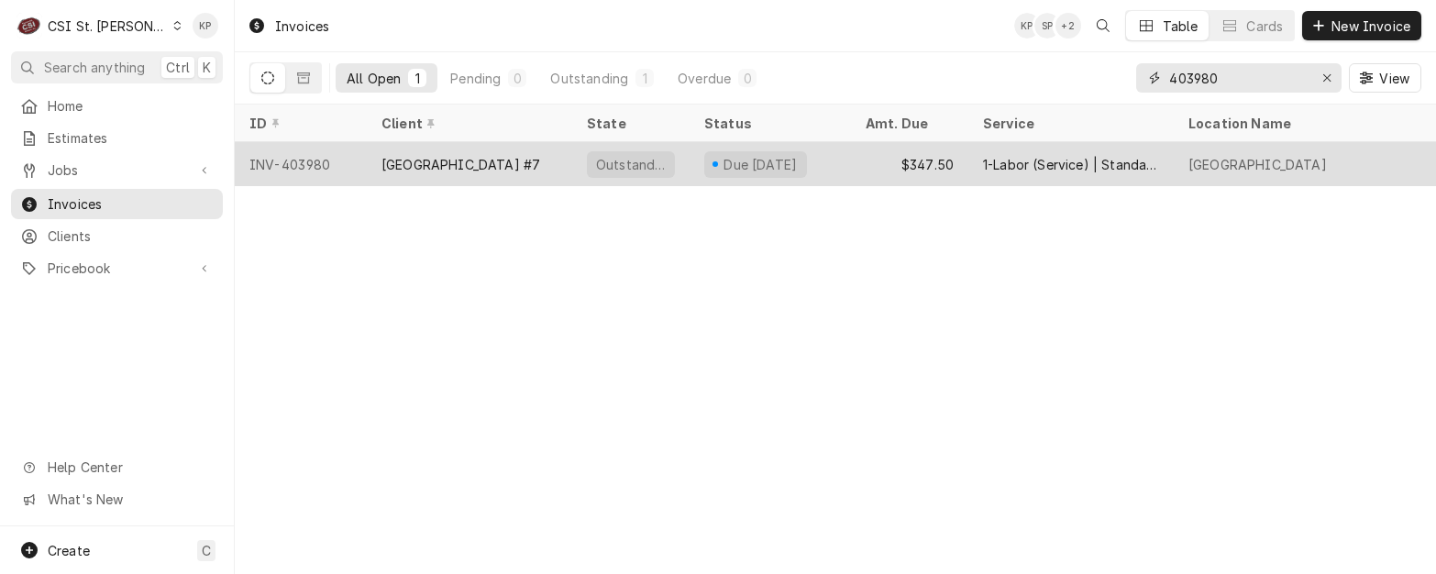
type input "403980"
click at [496, 161] on div "Edwardsville School District #7" at bounding box center [460, 164] width 159 height 19
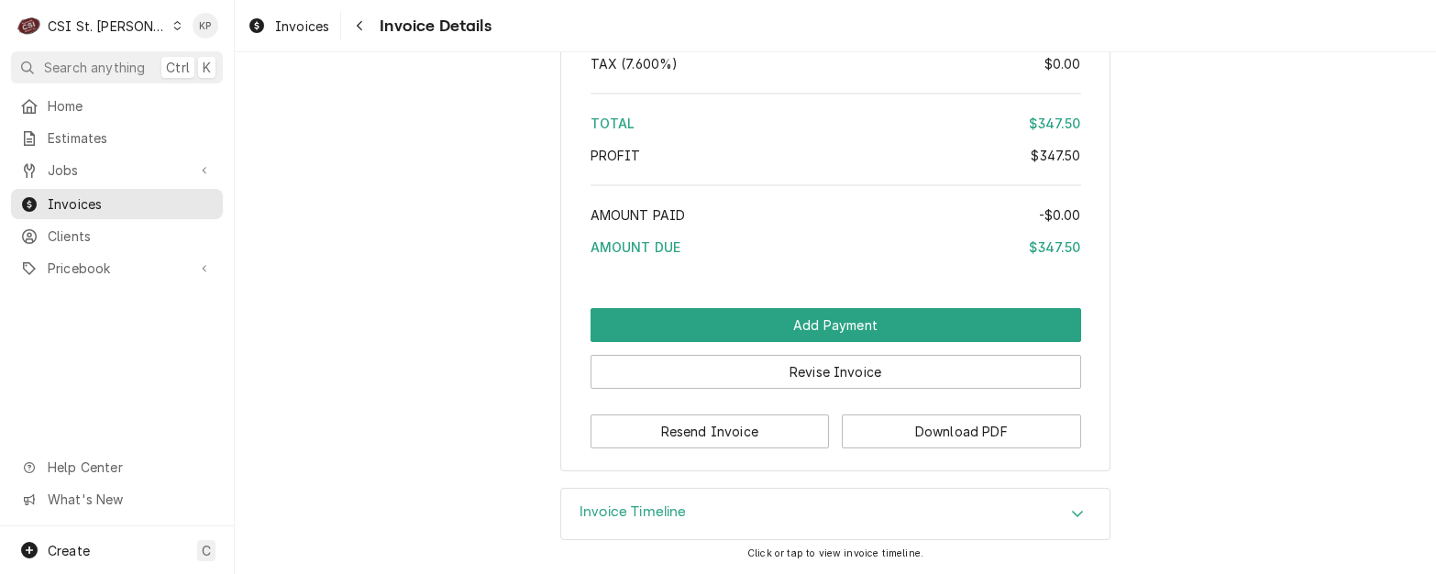
scroll to position [3178, 0]
click at [1071, 514] on icon "Accordion Header" at bounding box center [1077, 513] width 13 height 15
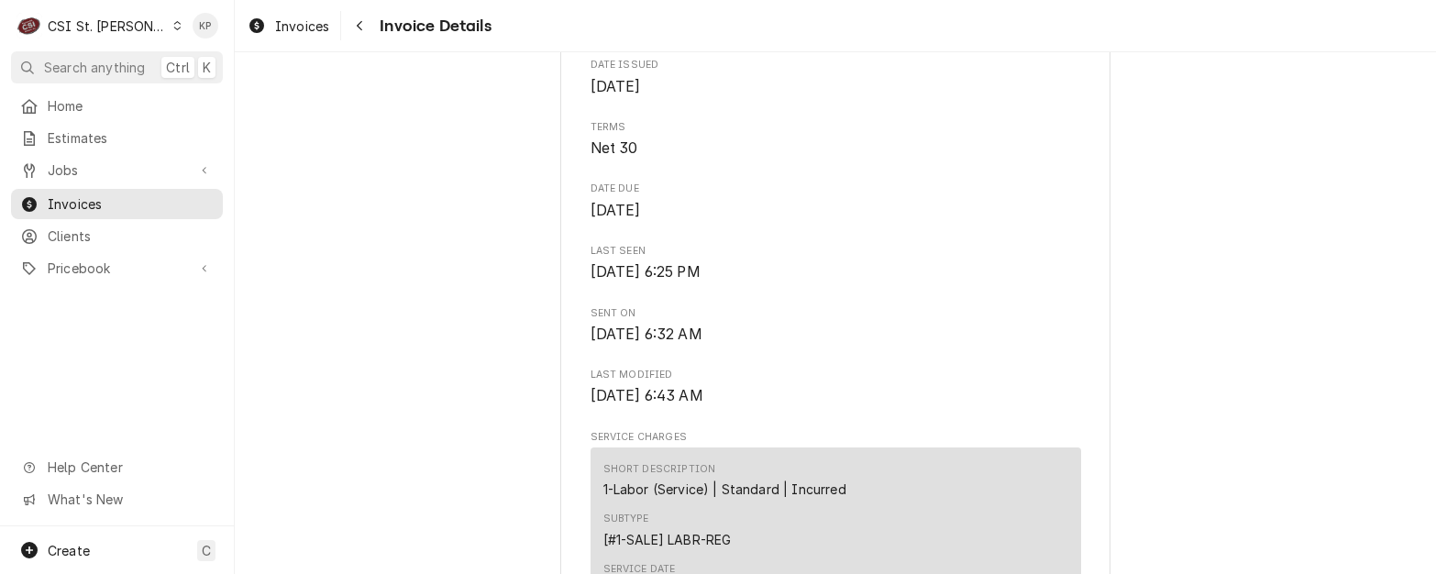
scroll to position [734, 0]
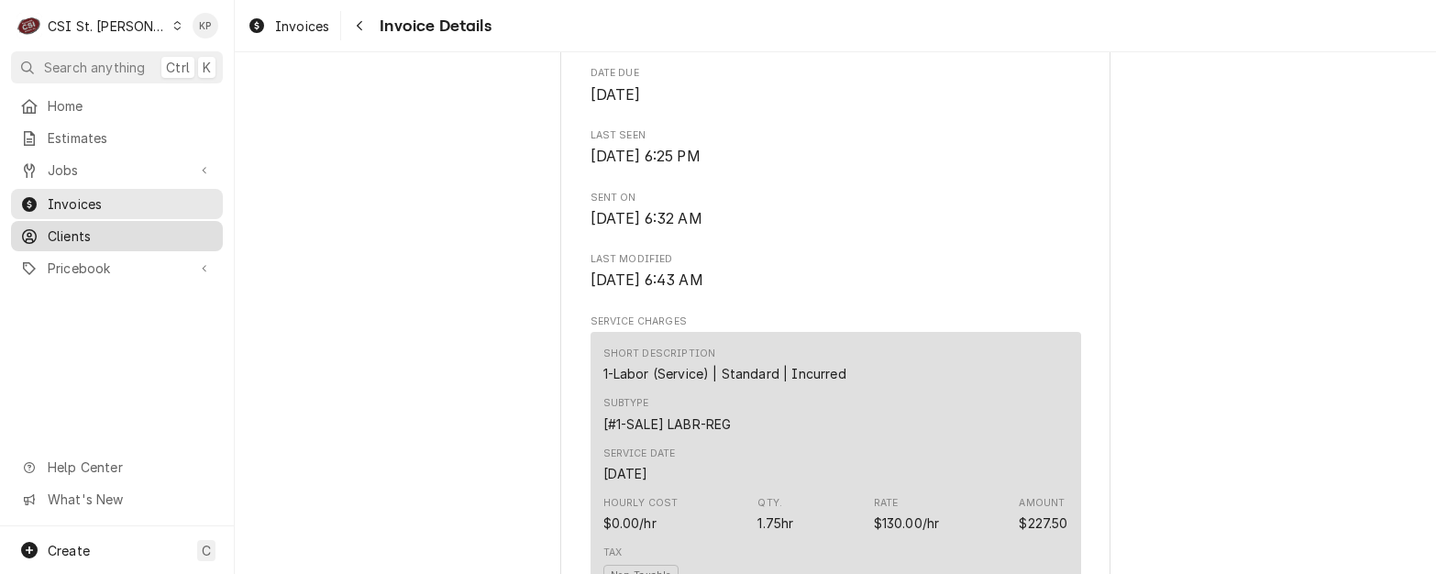
click at [73, 231] on span "Clients" at bounding box center [131, 235] width 166 height 19
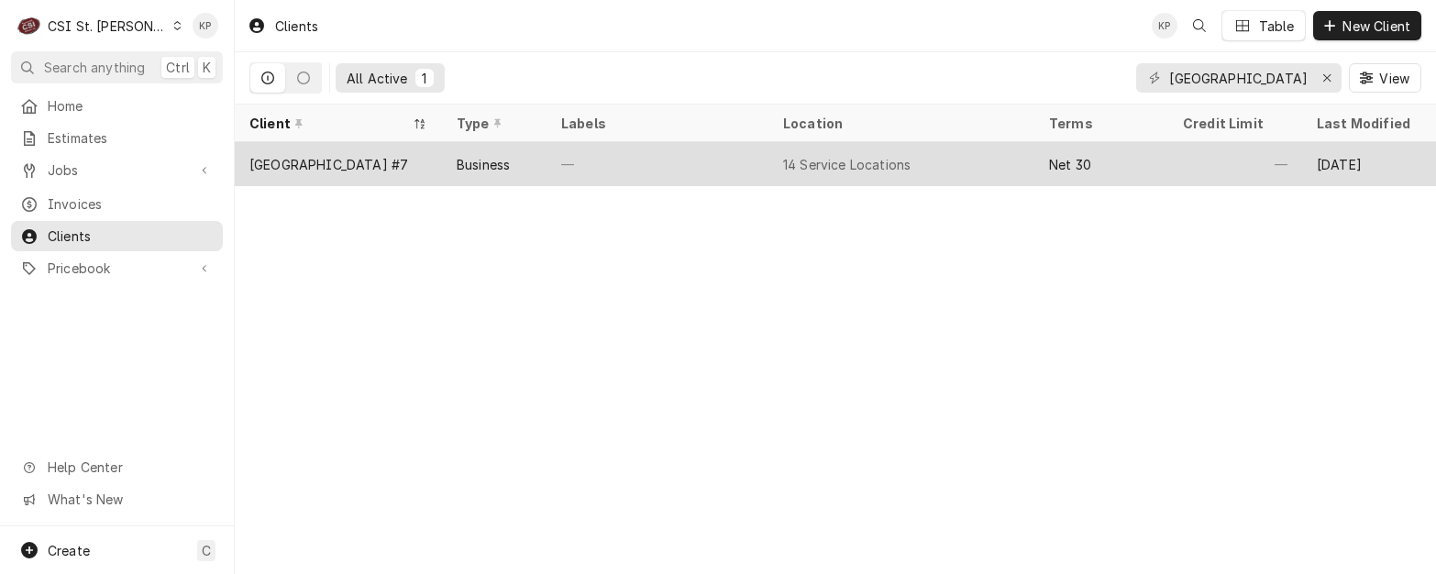
click at [325, 158] on div "[GEOGRAPHIC_DATA] #7" at bounding box center [328, 164] width 159 height 19
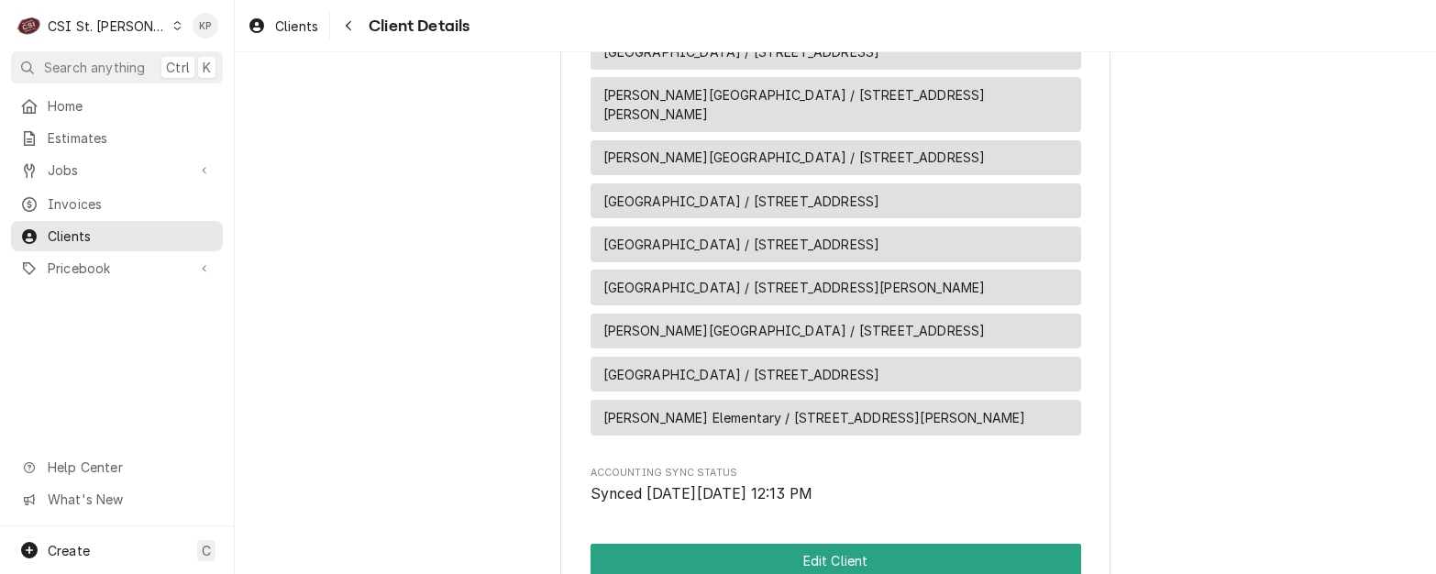
scroll to position [1375, 0]
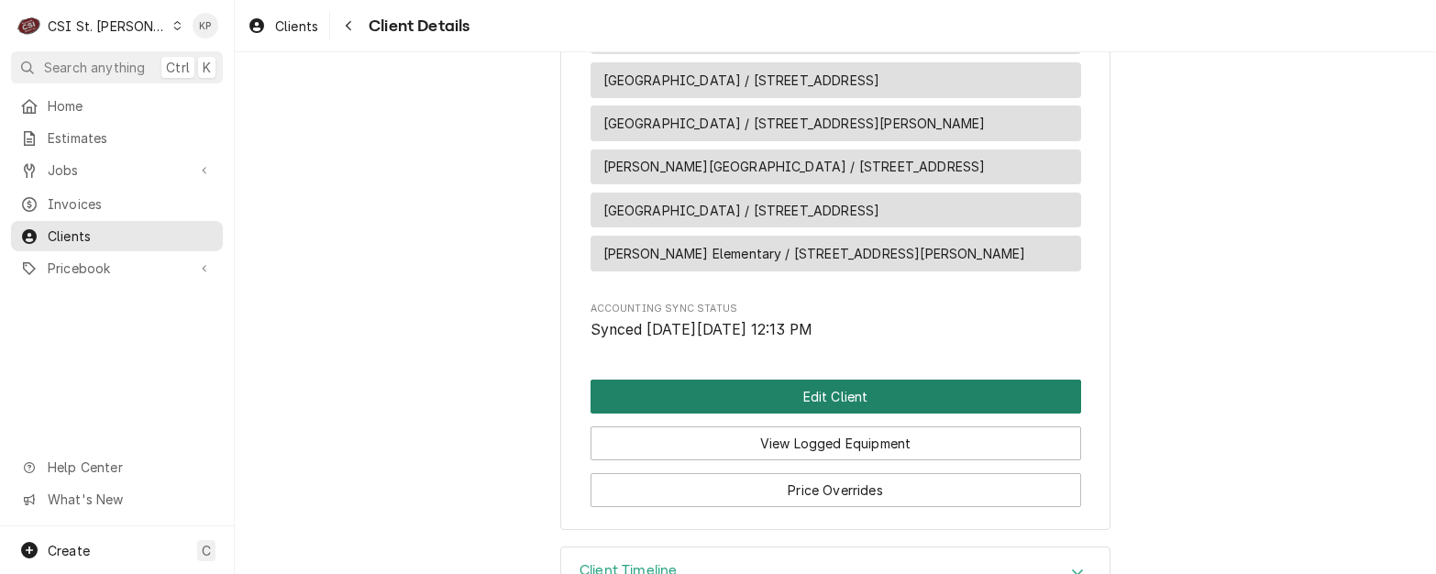
click at [741, 400] on button "Edit Client" at bounding box center [835, 397] width 491 height 34
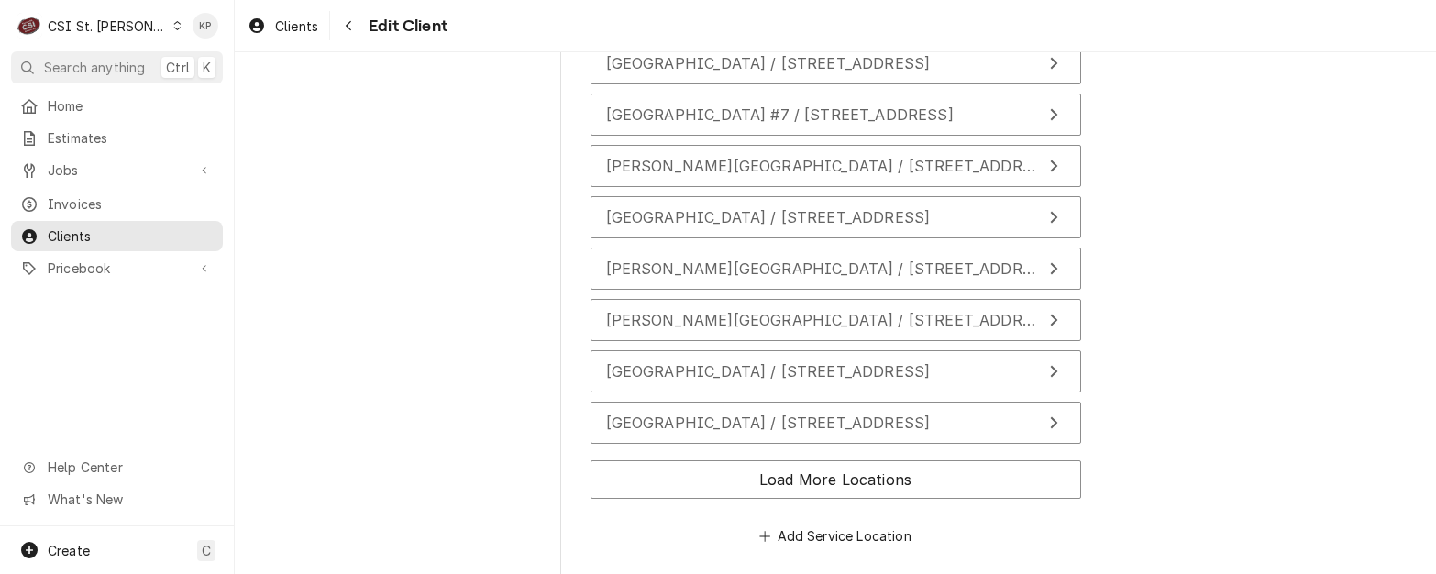
scroll to position [2201, 0]
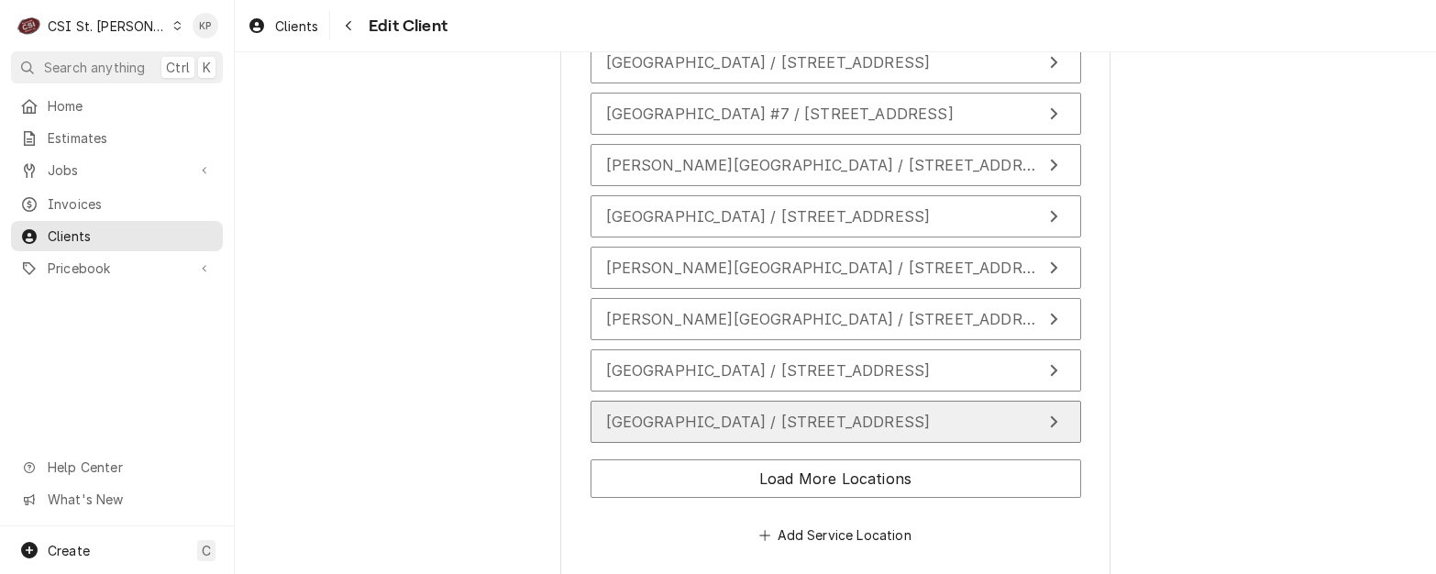
click at [823, 431] on div "[GEOGRAPHIC_DATA] / [STREET_ADDRESS]" at bounding box center [768, 422] width 325 height 22
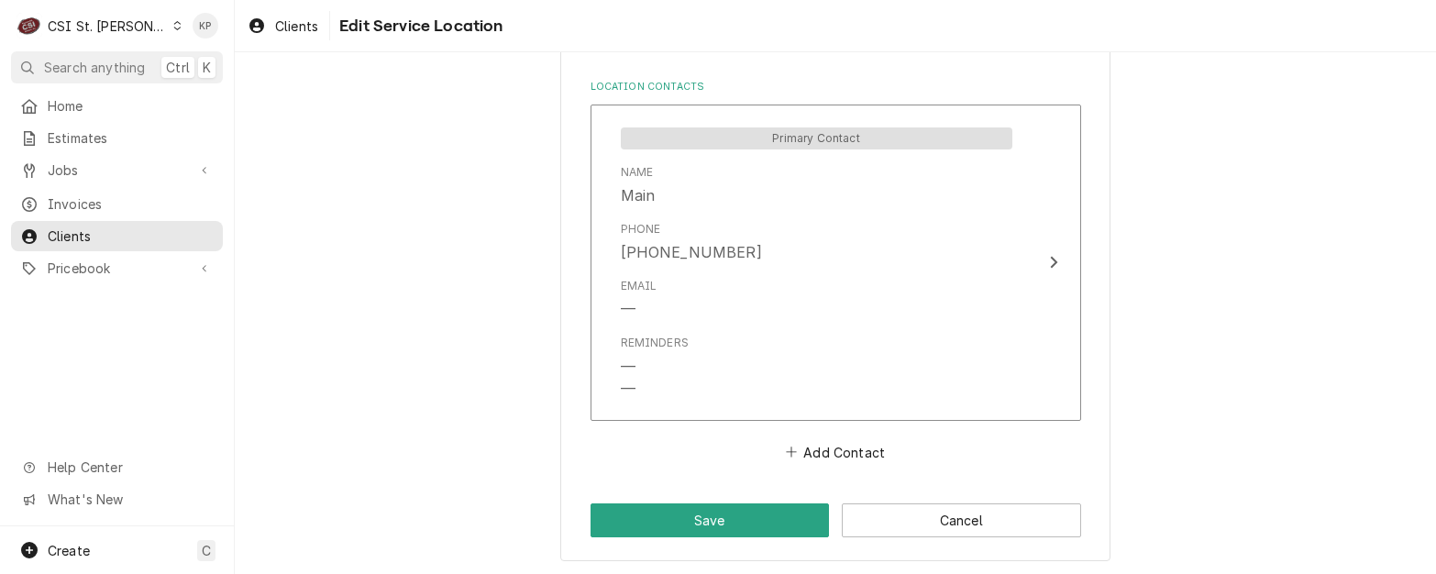
scroll to position [1025, 0]
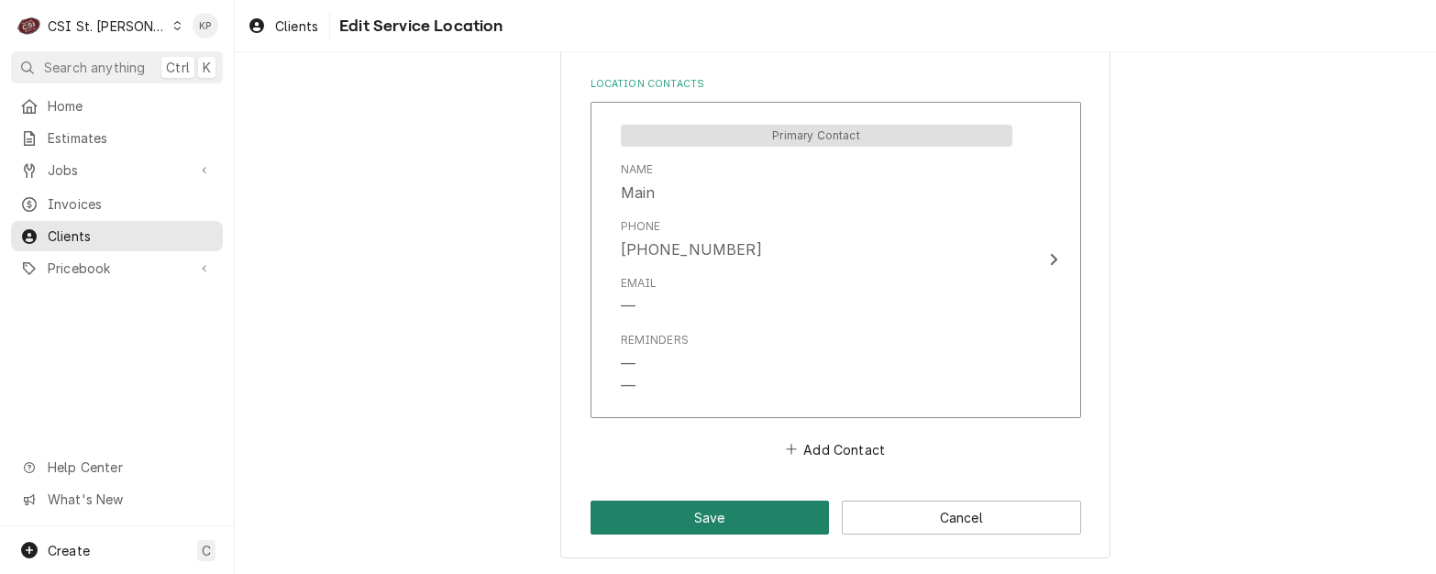
click at [796, 521] on button "Save" at bounding box center [709, 518] width 239 height 34
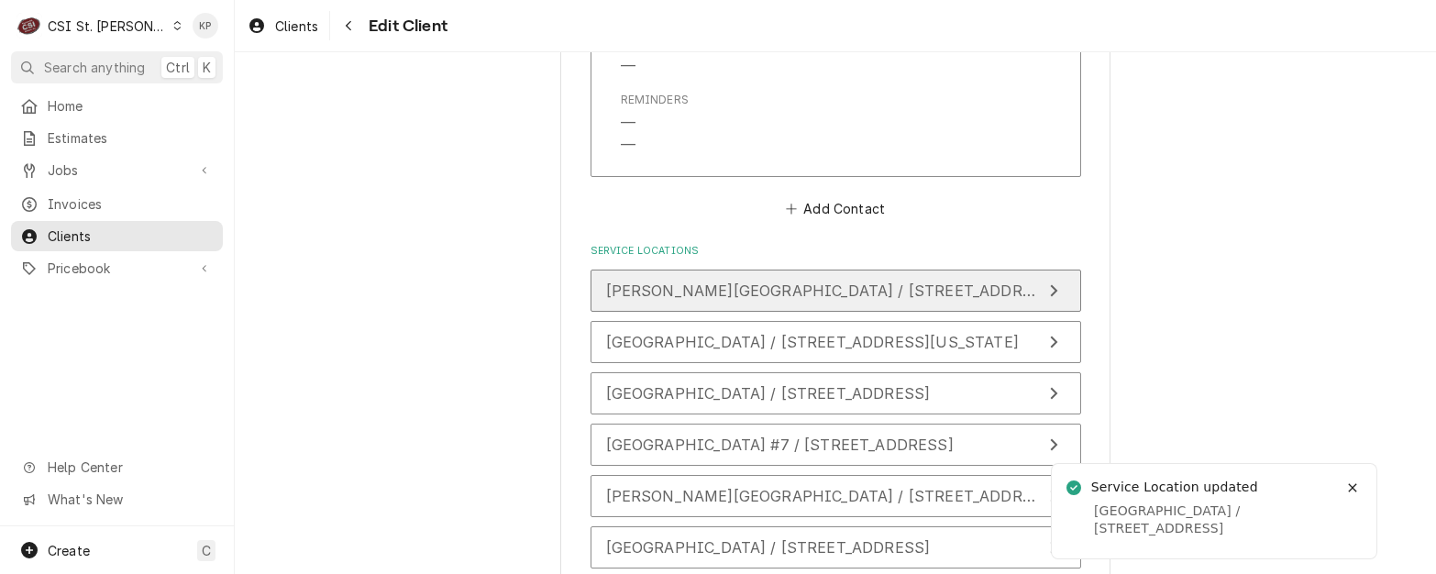
scroll to position [1939, 0]
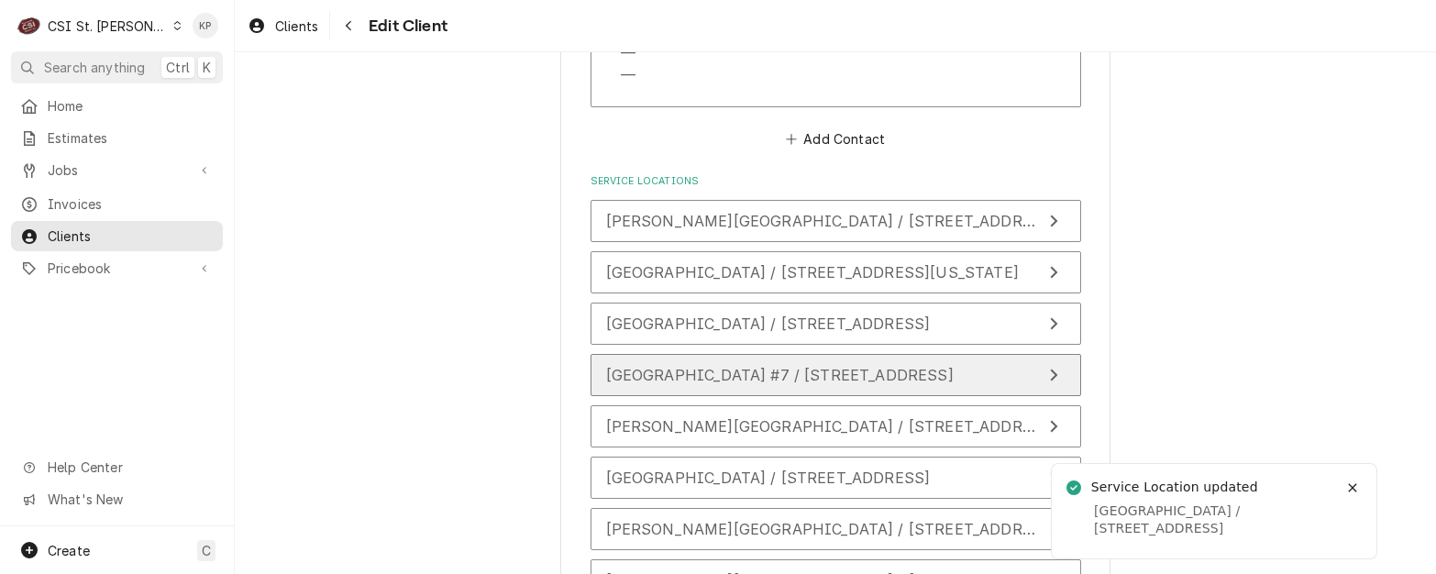
click at [909, 382] on span "[GEOGRAPHIC_DATA] #7 / [STREET_ADDRESS]" at bounding box center [780, 375] width 348 height 18
type textarea "x"
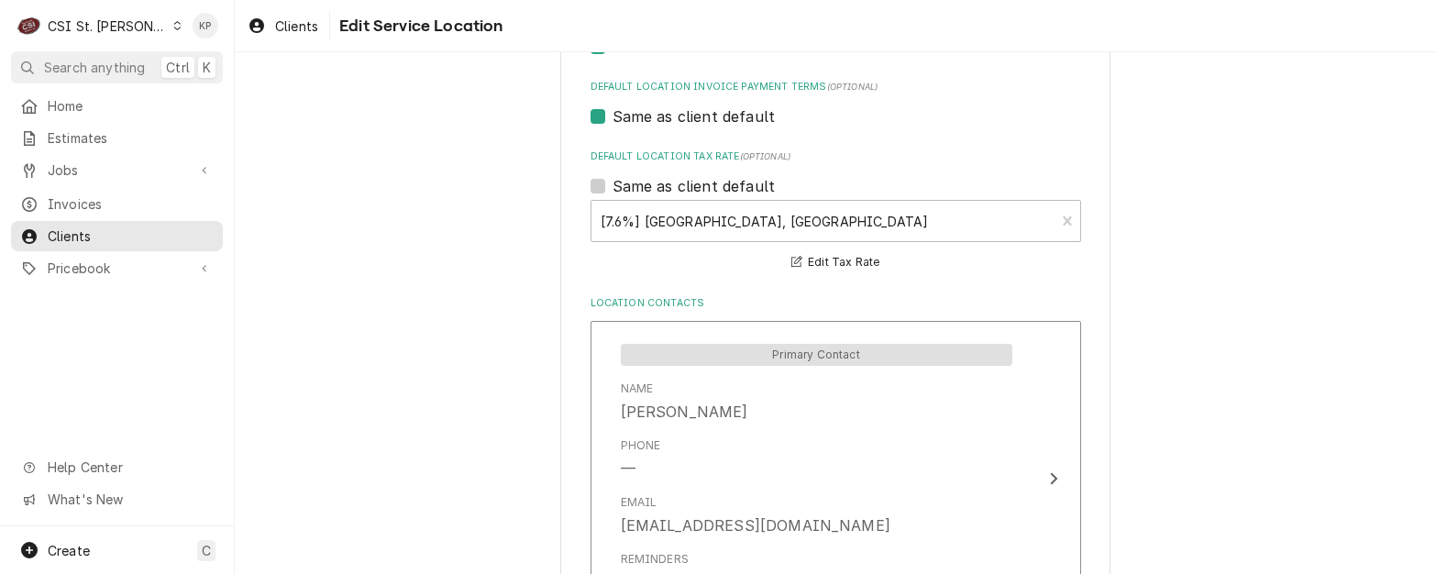
scroll to position [917, 0]
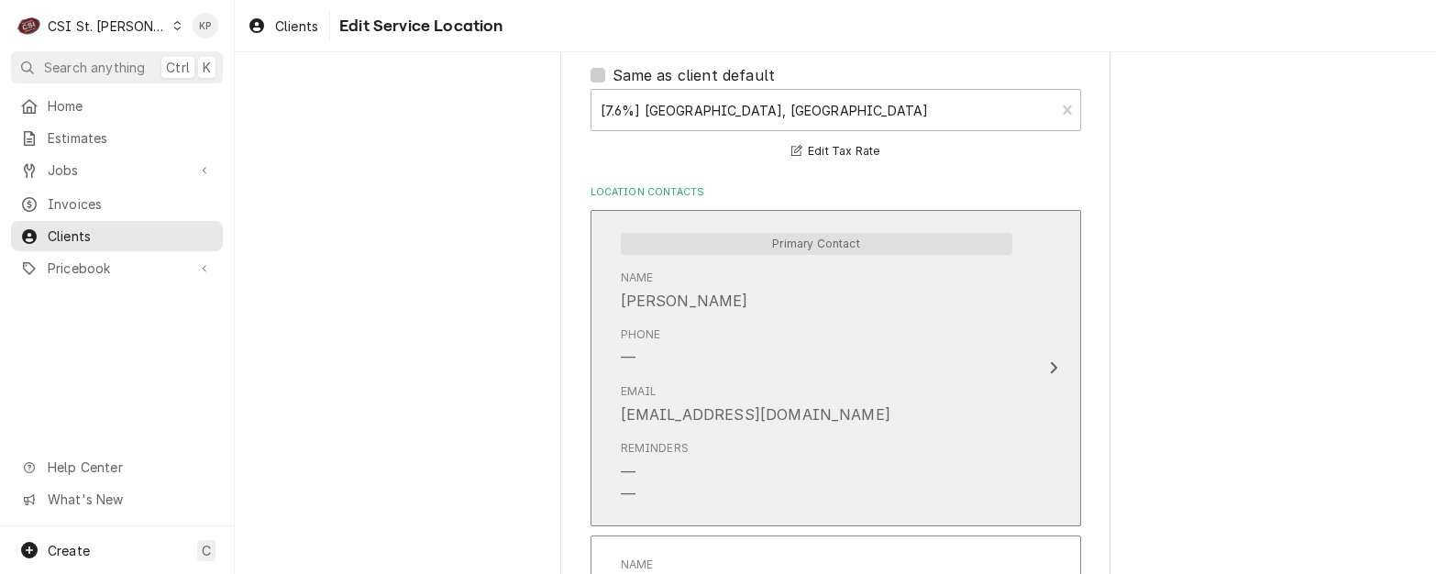
click at [1049, 360] on icon "Update Contact" at bounding box center [1053, 367] width 9 height 15
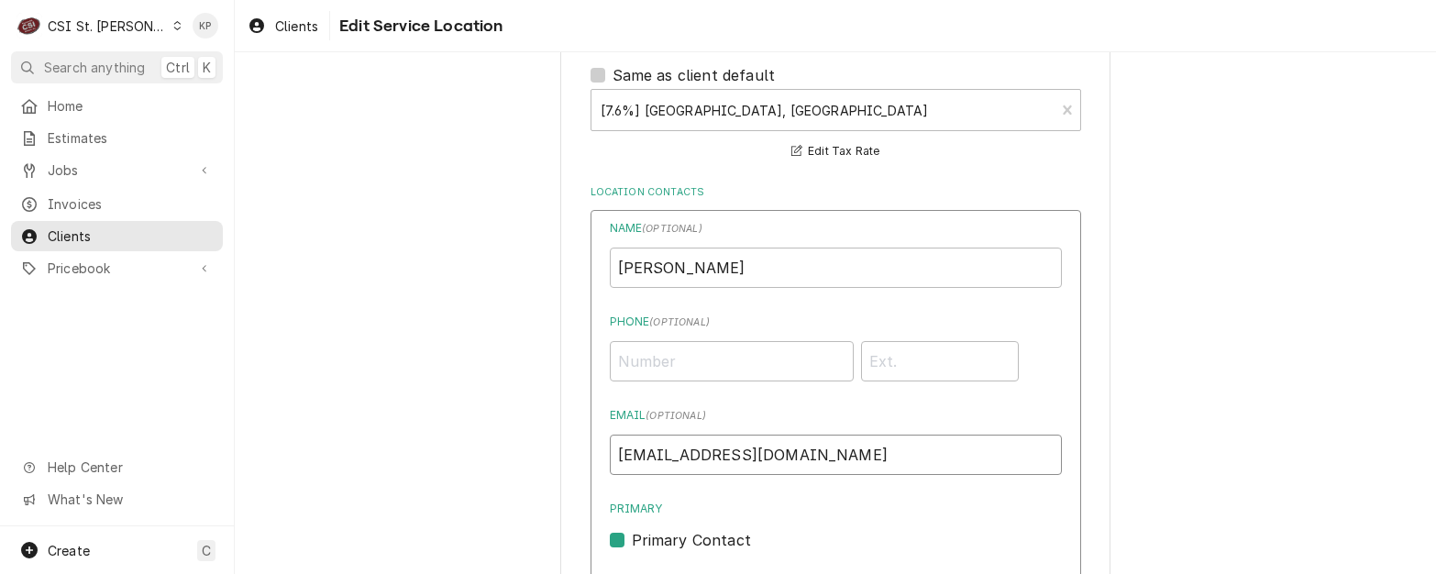
drag, startPoint x: 729, startPoint y: 454, endPoint x: 635, endPoint y: 451, distance: 93.6
click at [570, 455] on div "Use the fields below to edit this service location: Location Name ( optional ) …" at bounding box center [835, 533] width 550 height 2725
click at [80, 194] on span "Invoices" at bounding box center [131, 203] width 166 height 19
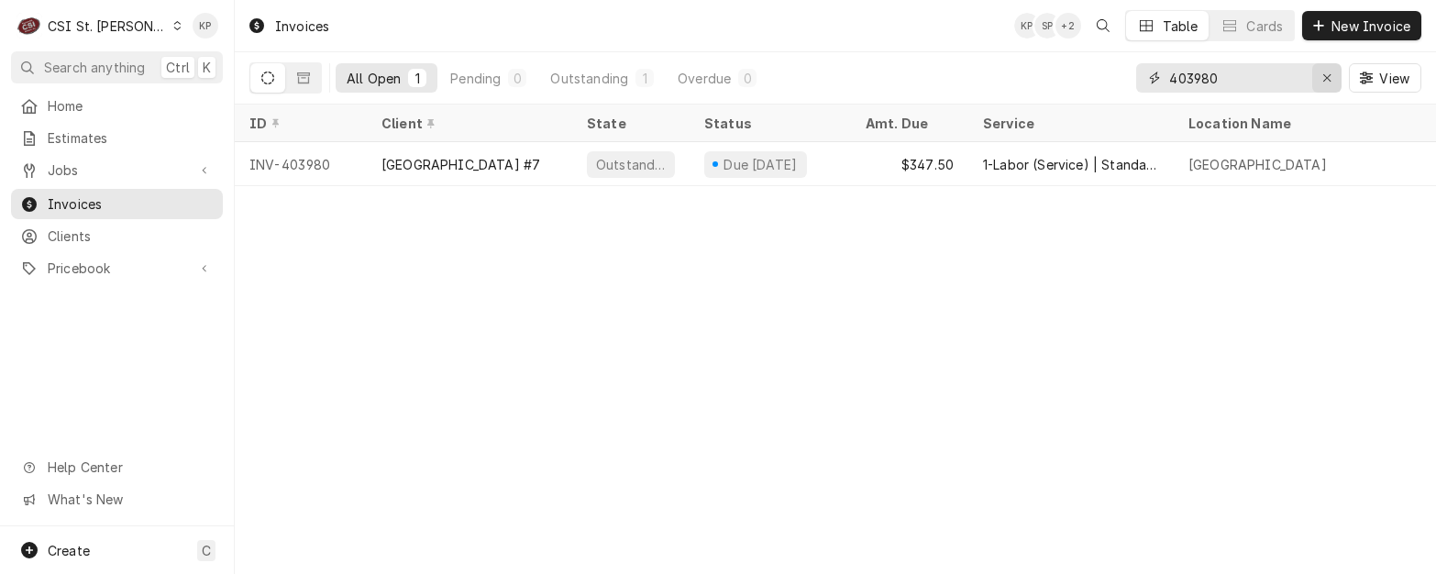
click at [1327, 73] on icon "Erase input" at bounding box center [1327, 78] width 10 height 13
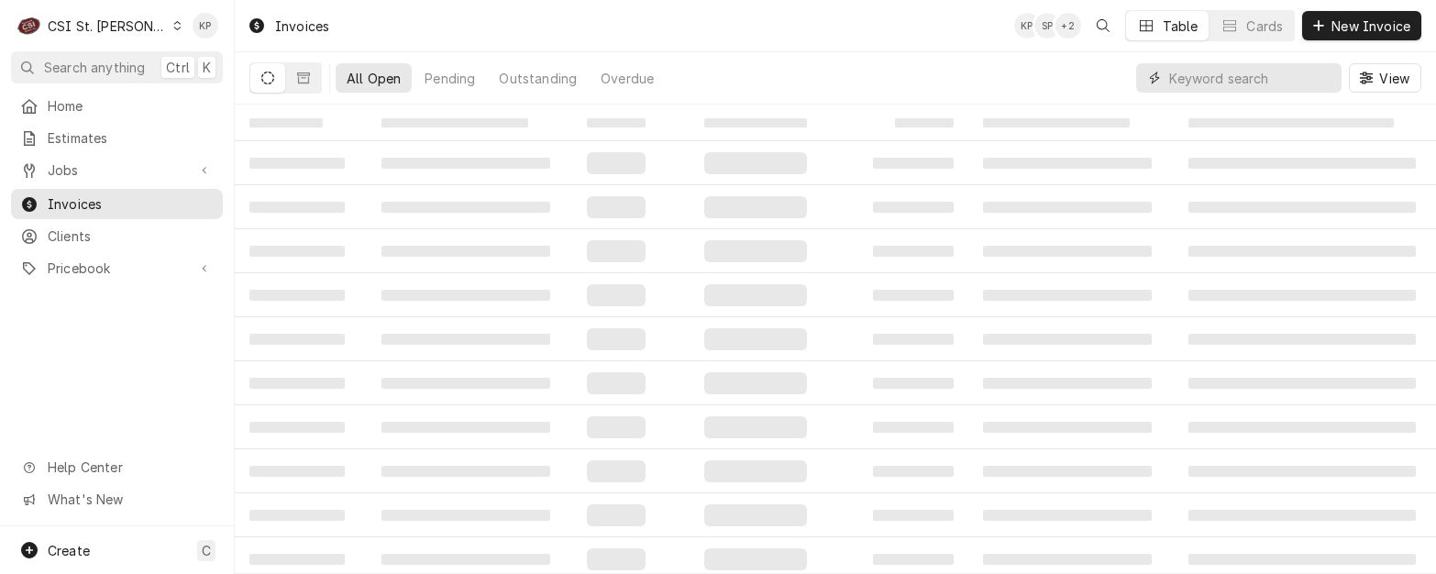
click at [1266, 72] on input "Dynamic Content Wrapper" at bounding box center [1250, 77] width 163 height 29
type input "404326"
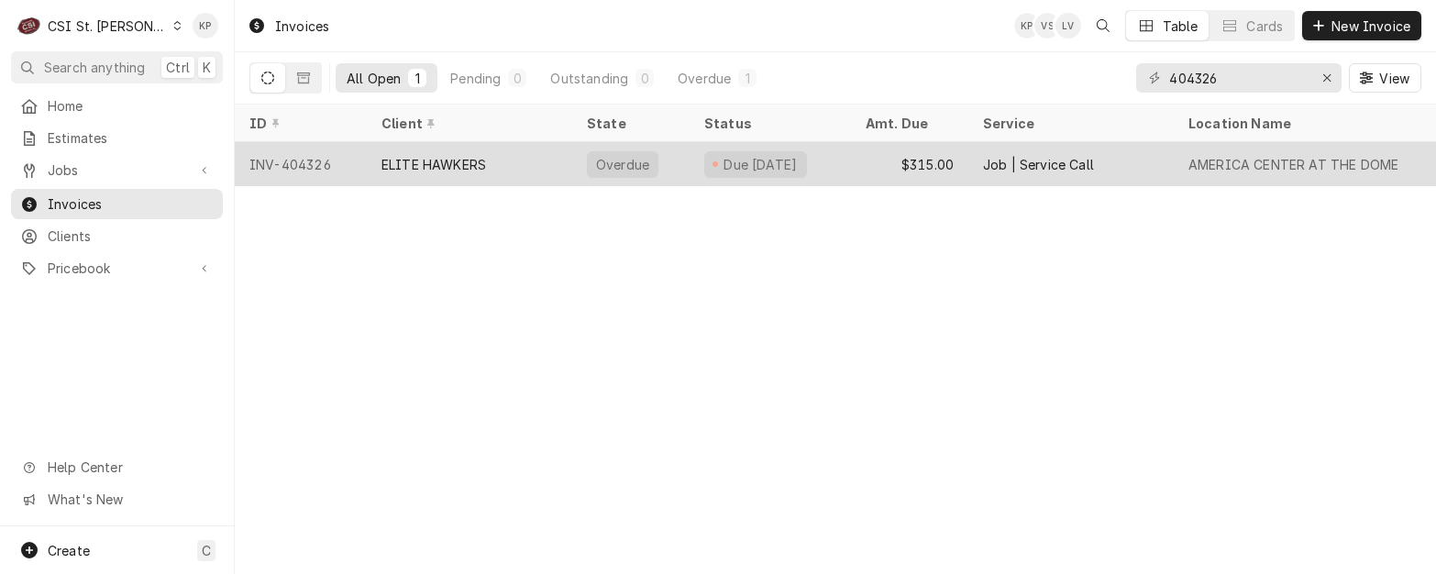
click at [321, 162] on div "INV-404326" at bounding box center [301, 164] width 132 height 44
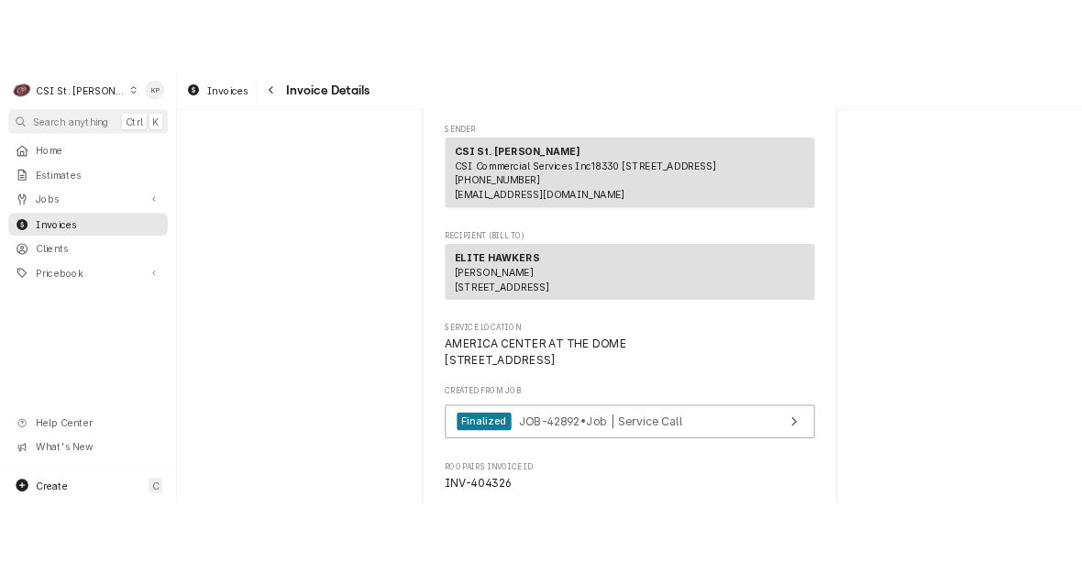
scroll to position [183, 0]
